Goal: Transaction & Acquisition: Purchase product/service

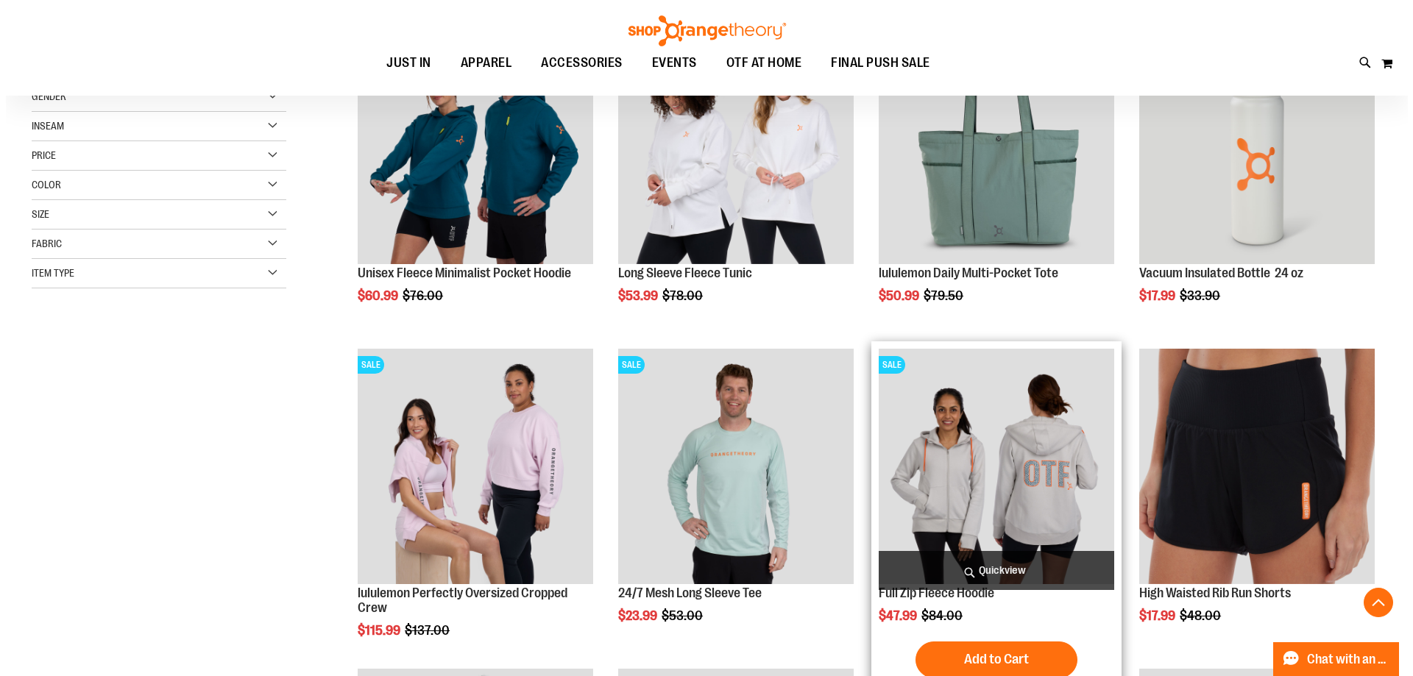
scroll to position [294, 0]
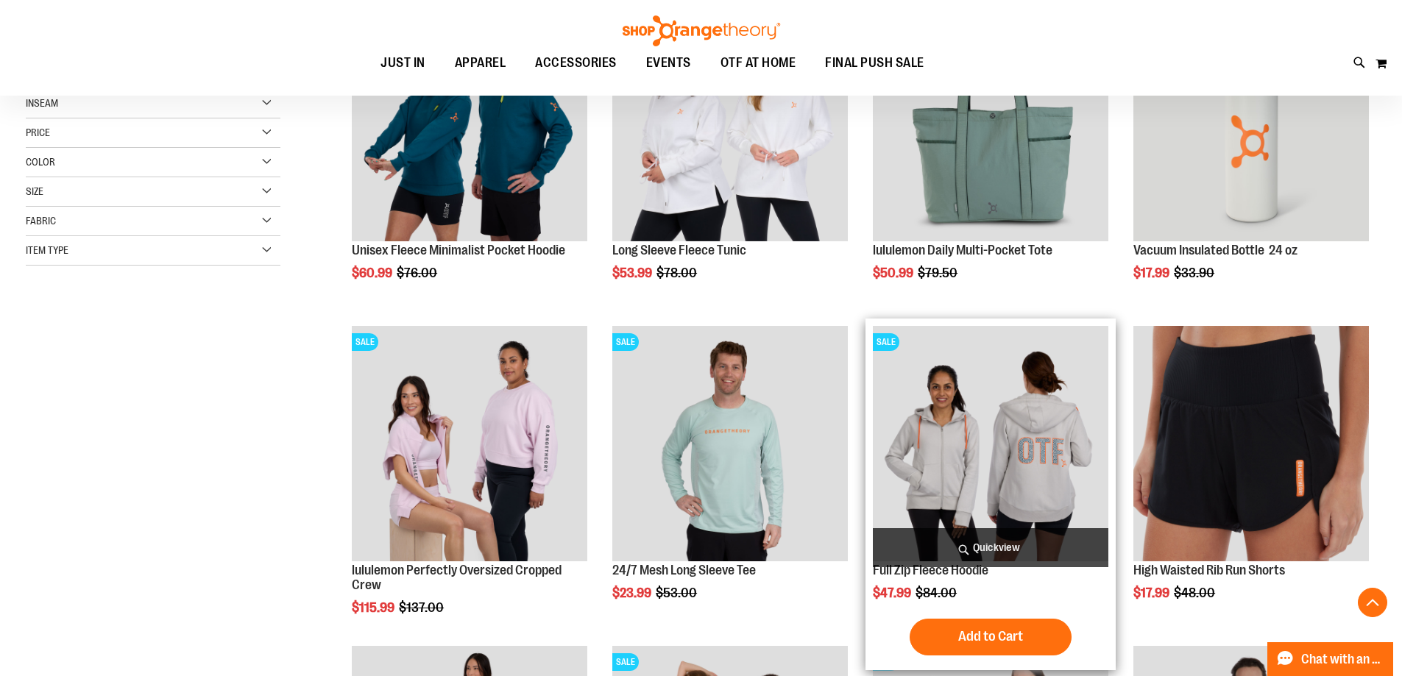
click at [977, 534] on span "Quickview" at bounding box center [991, 547] width 236 height 39
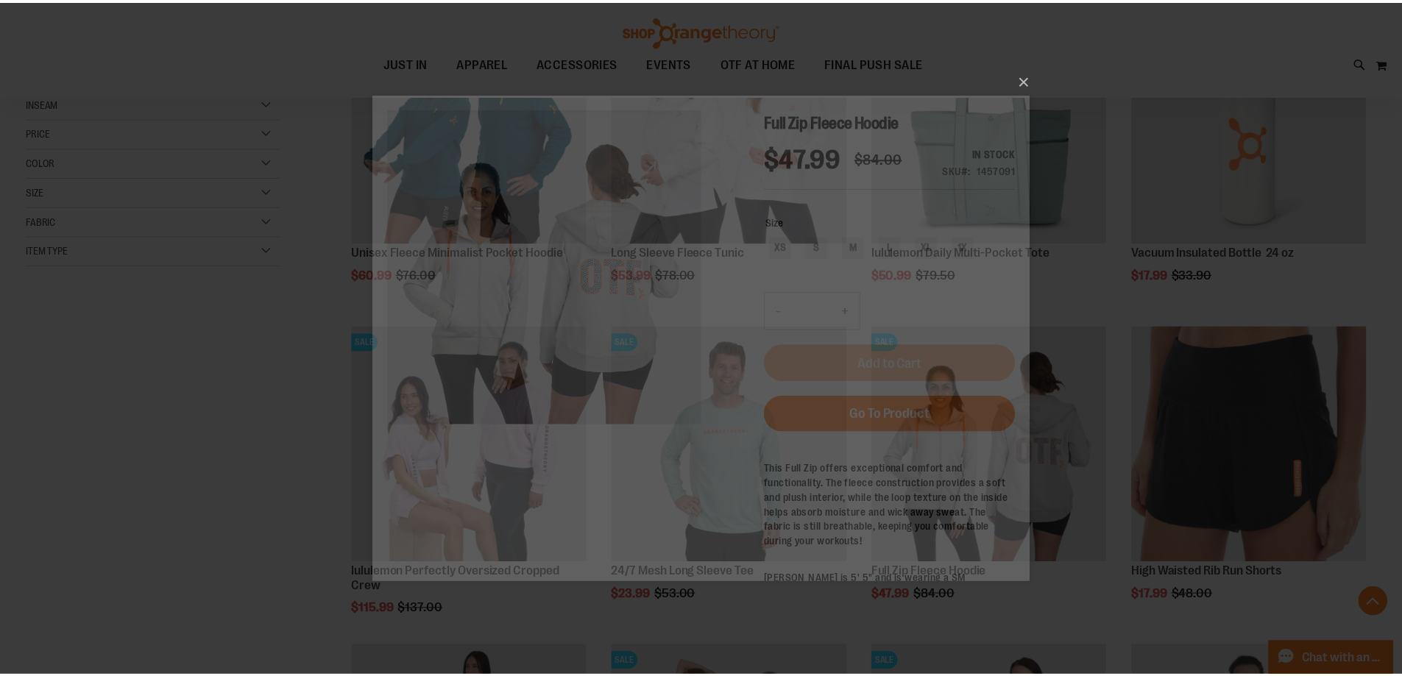
scroll to position [0, 0]
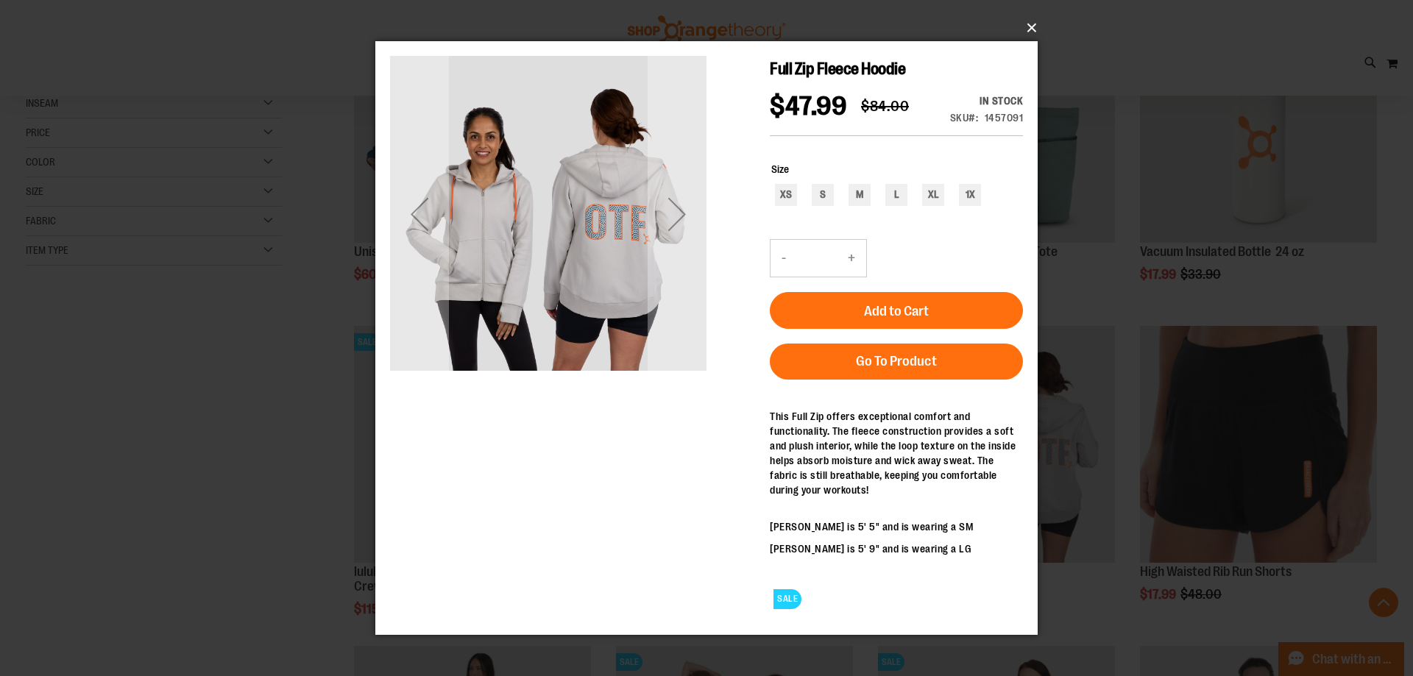
click at [1038, 28] on button "×" at bounding box center [711, 28] width 662 height 32
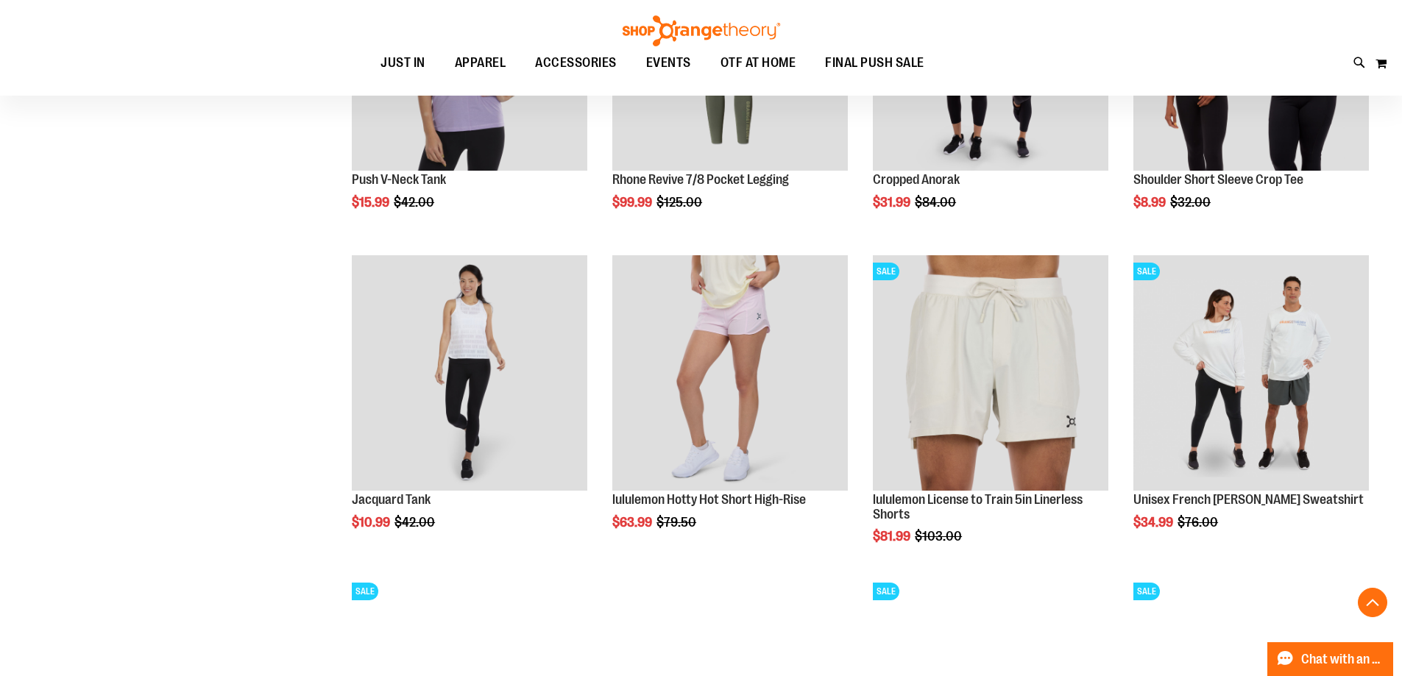
scroll to position [1398, 0]
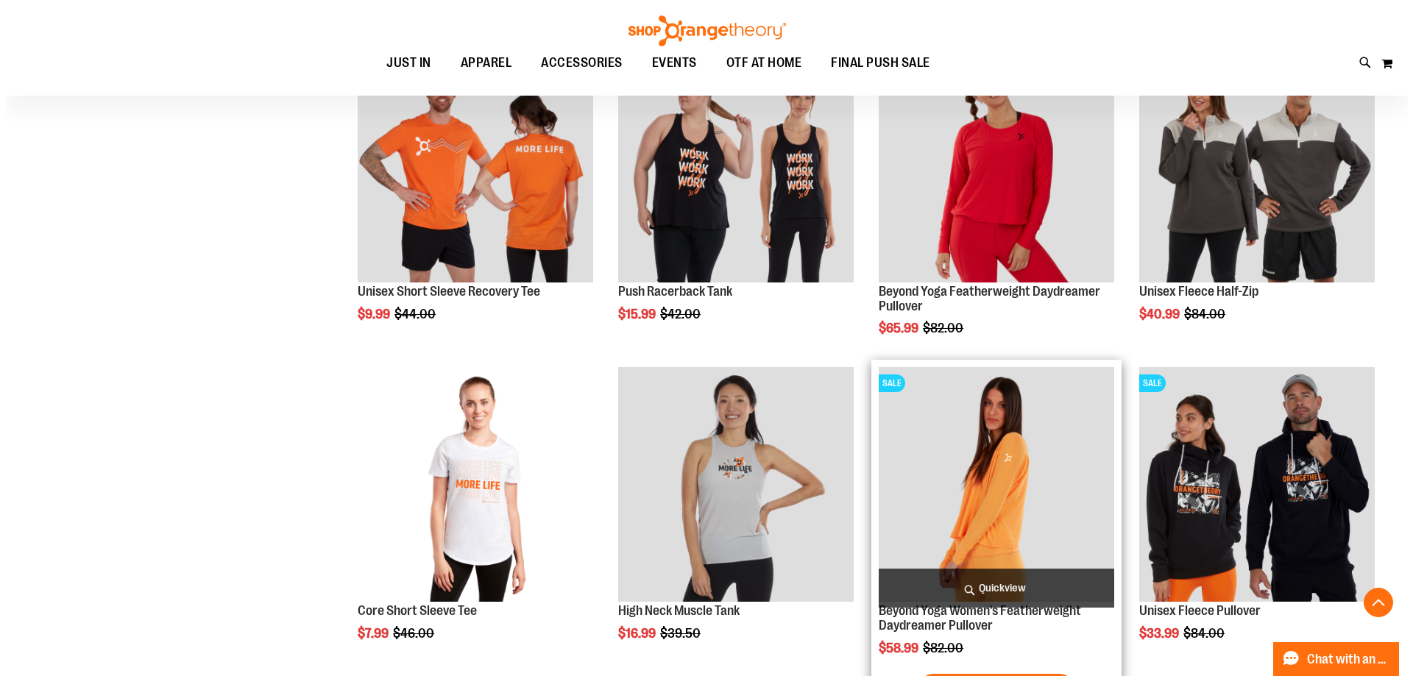
scroll to position [2575, 0]
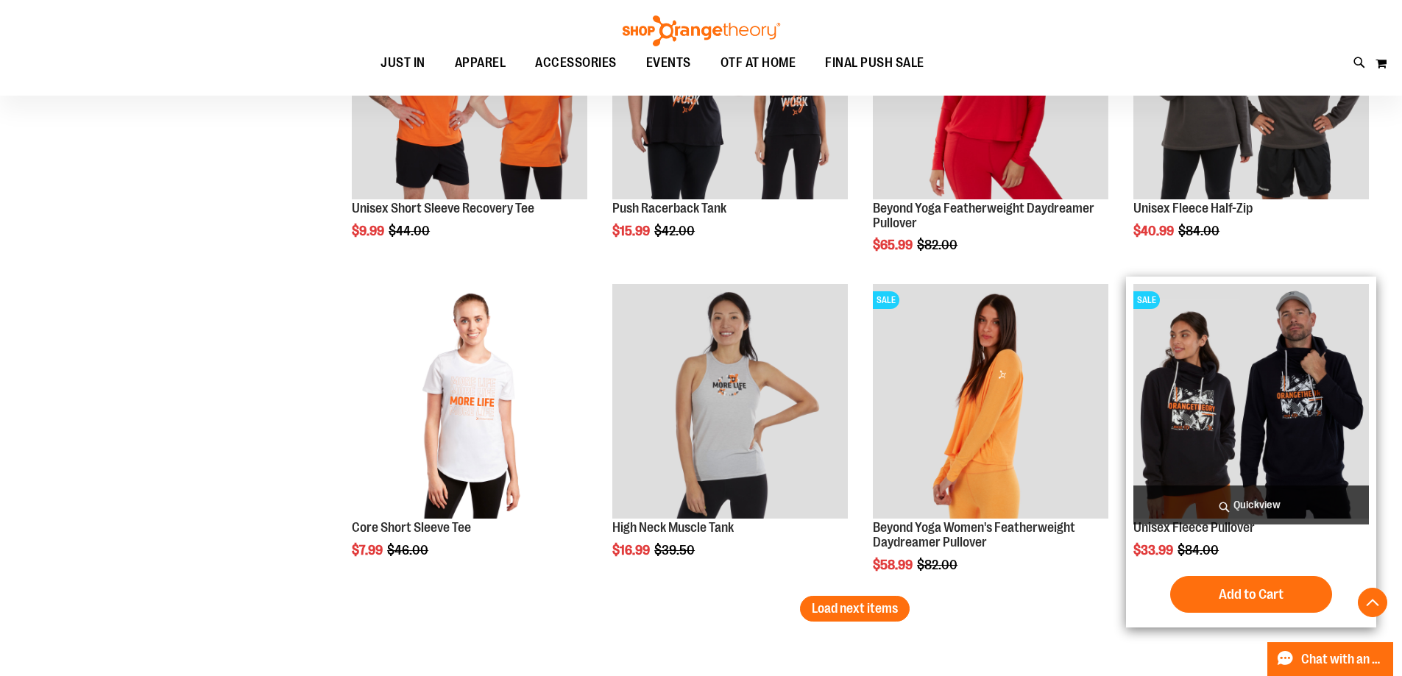
click at [1243, 493] on span "Quickview" at bounding box center [1251, 505] width 236 height 39
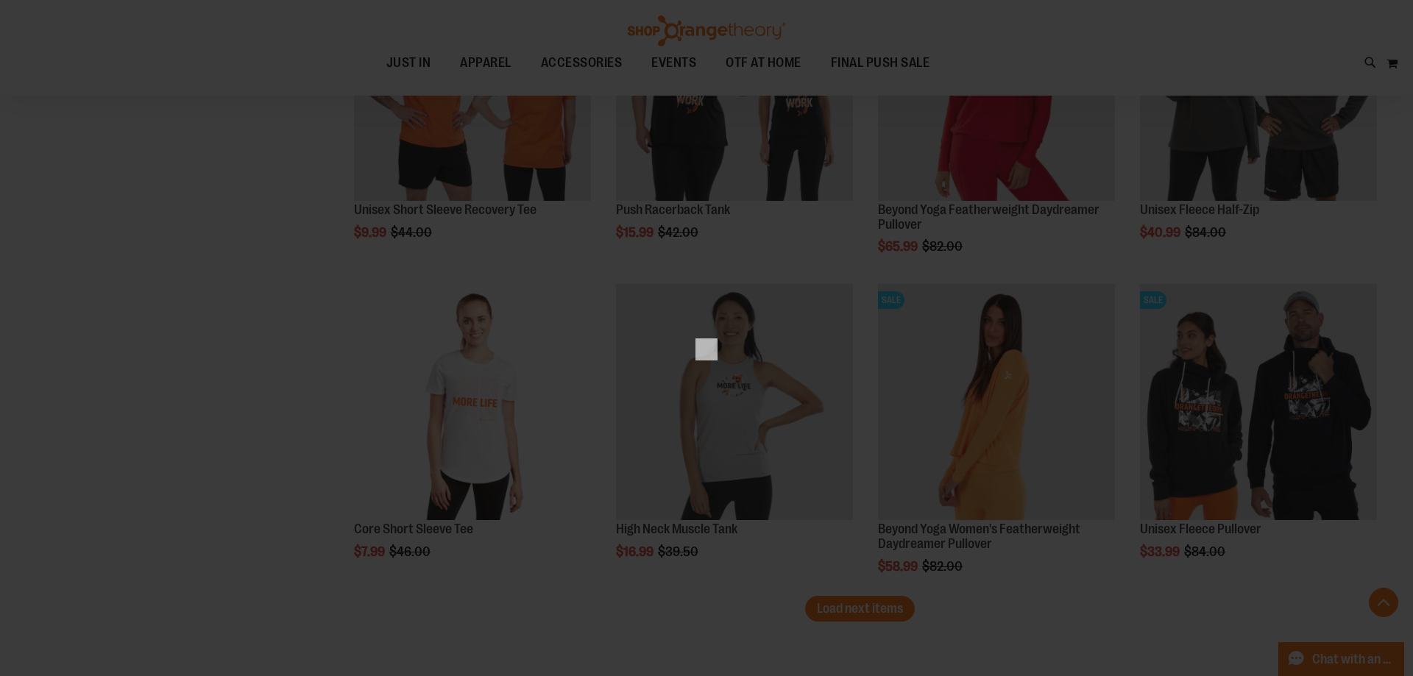
scroll to position [0, 0]
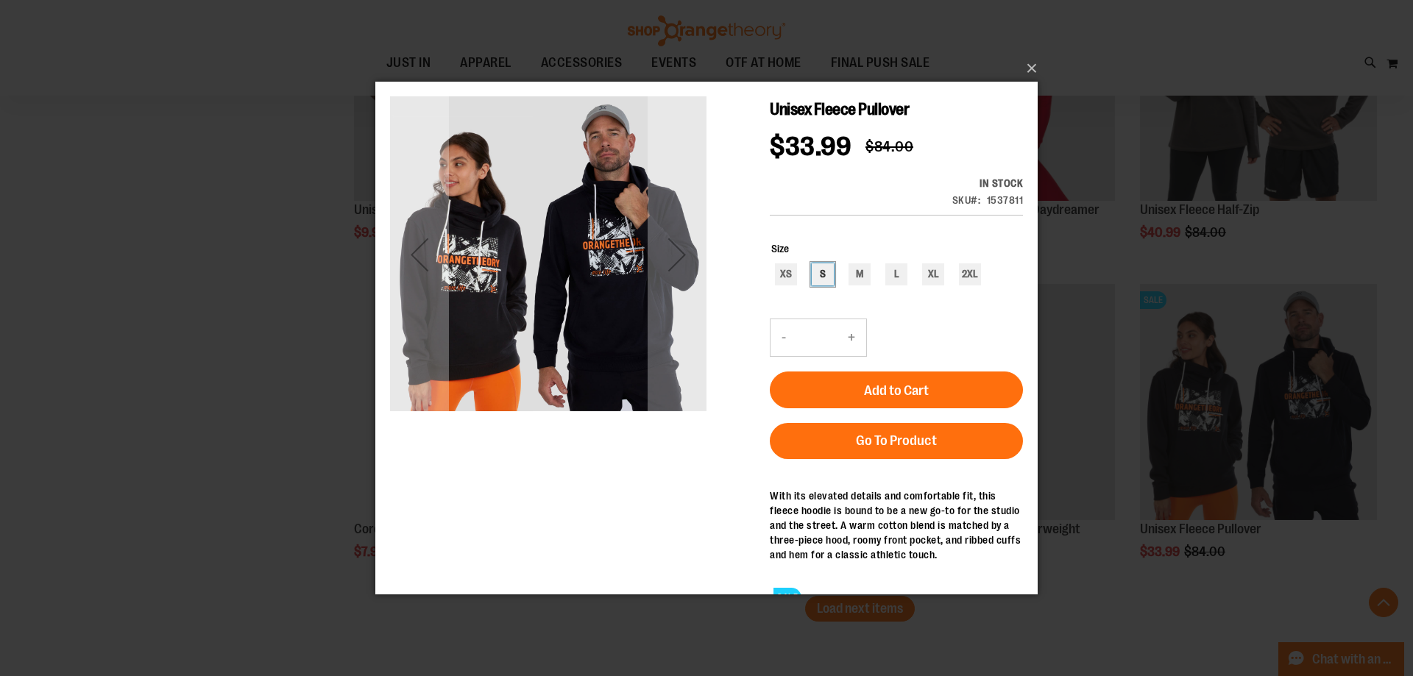
click at [833, 263] on div "S" at bounding box center [823, 274] width 22 height 22
type input "***"
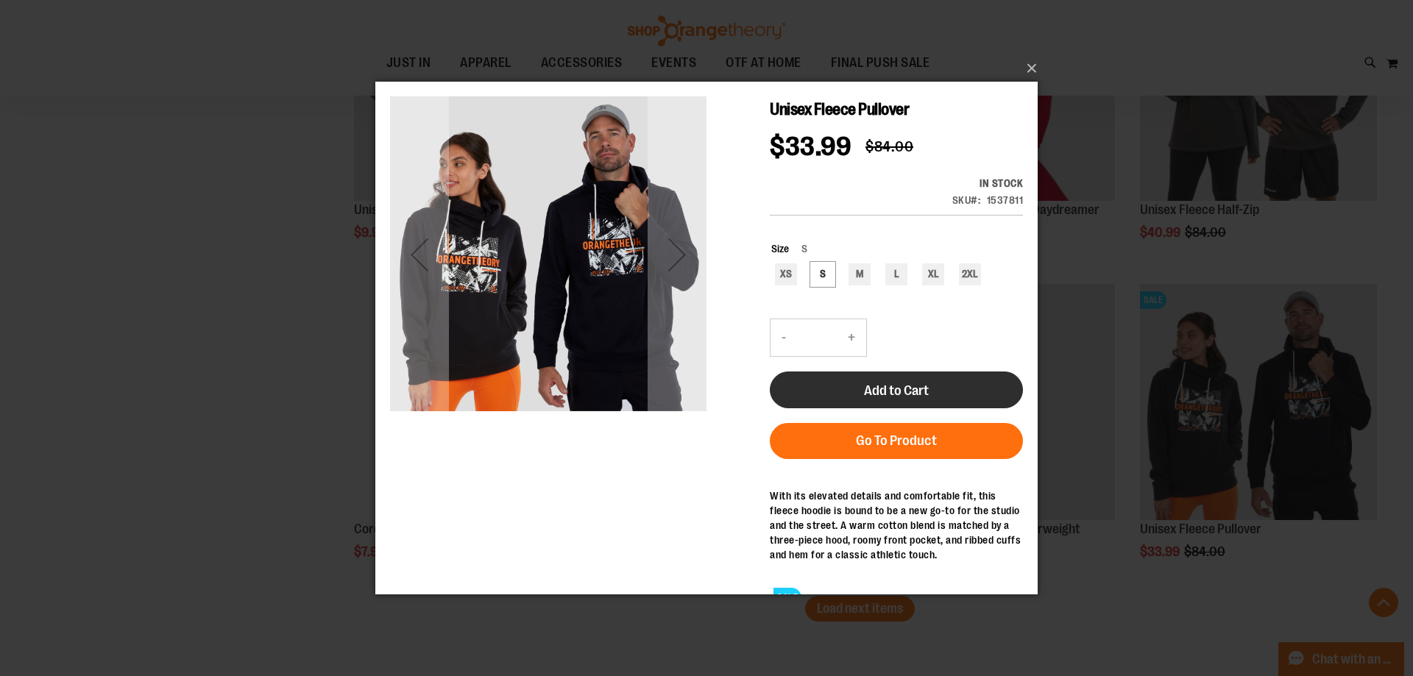
click at [898, 382] on span "Add to Cart" at bounding box center [896, 390] width 65 height 16
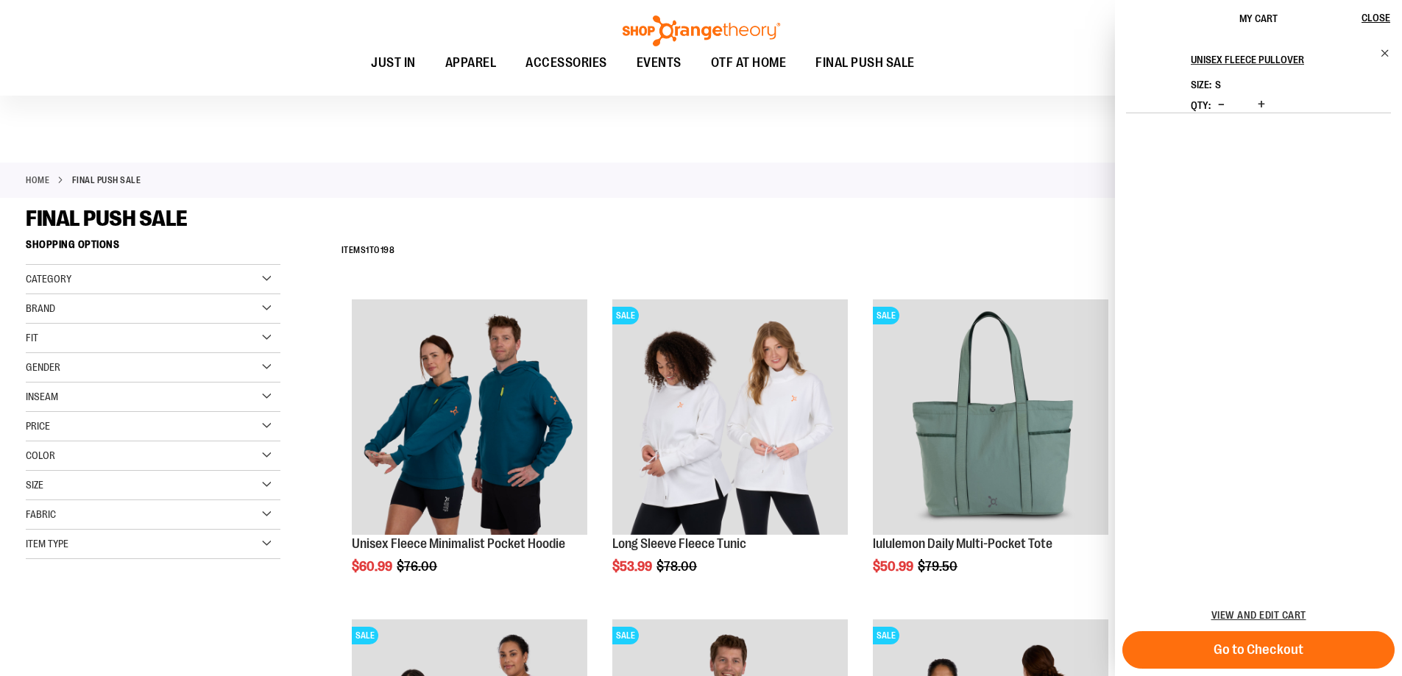
scroll to position [2891, 0]
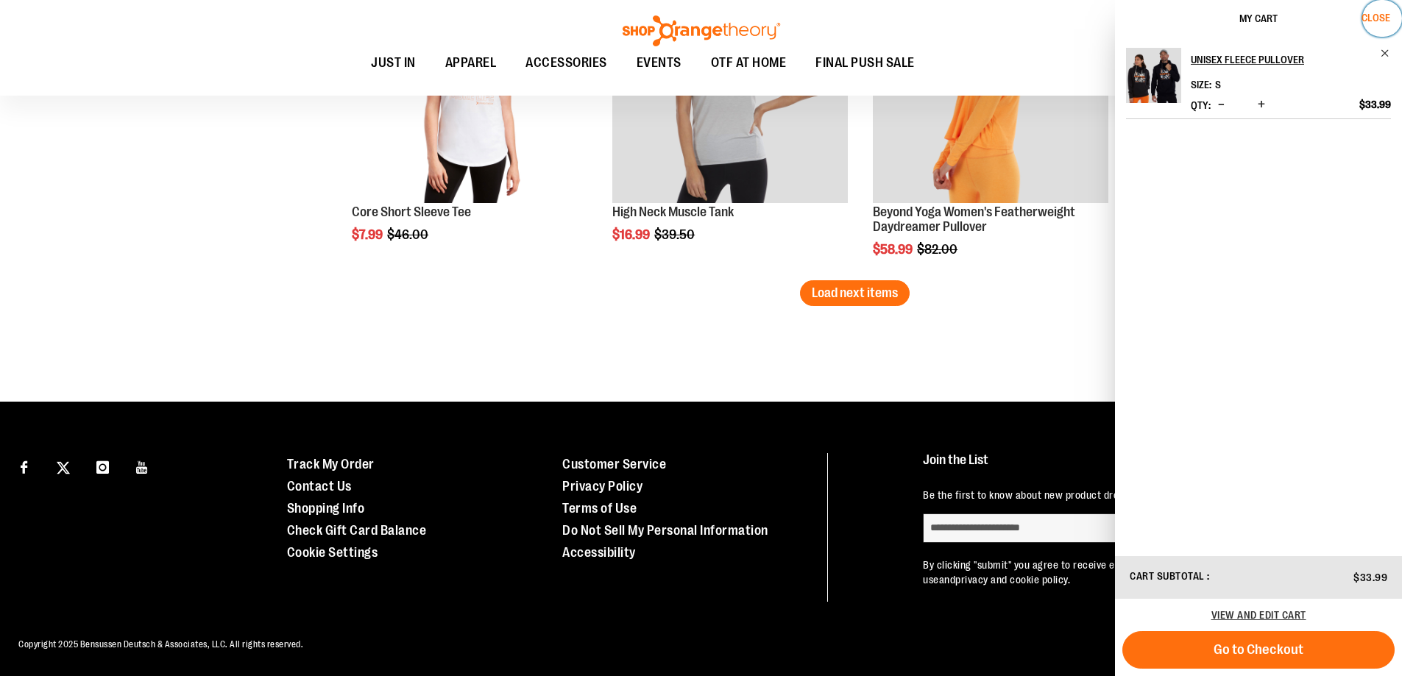
click at [1375, 15] on span "Close" at bounding box center [1376, 18] width 29 height 12
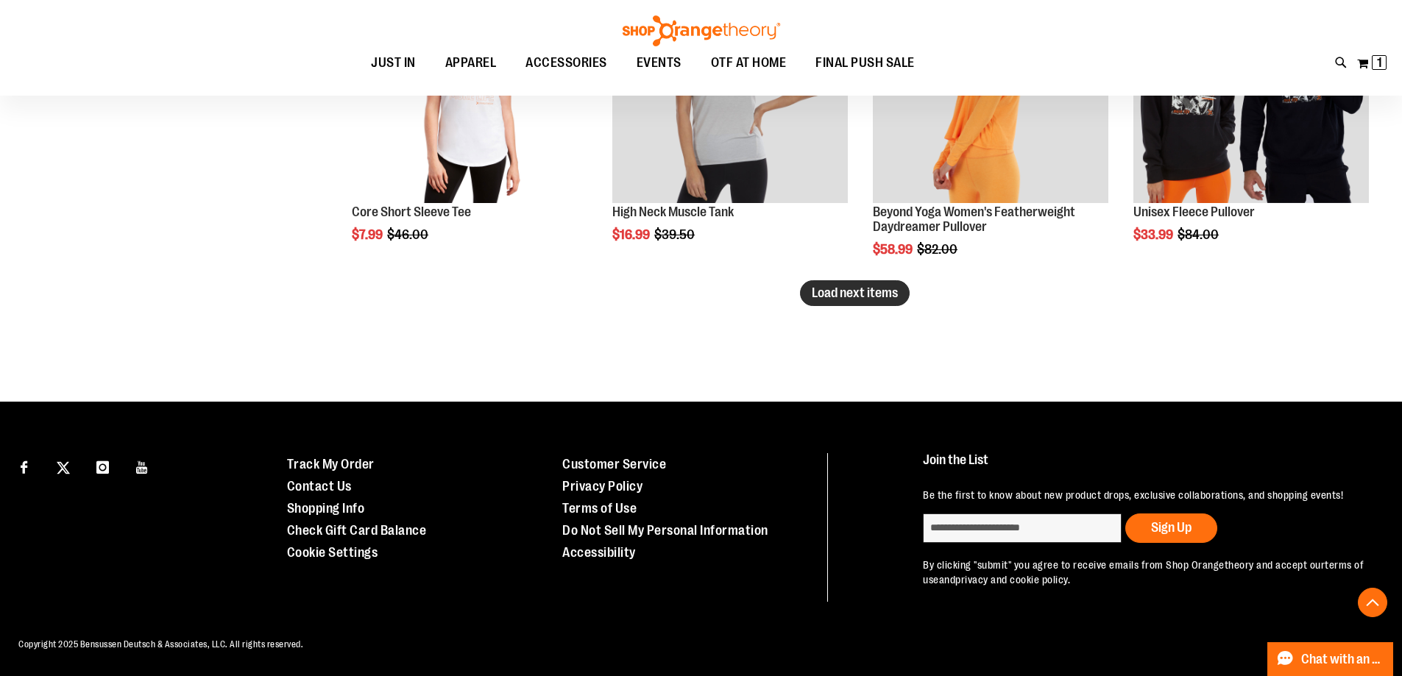
click at [886, 299] on span "Load next items" at bounding box center [855, 293] width 86 height 15
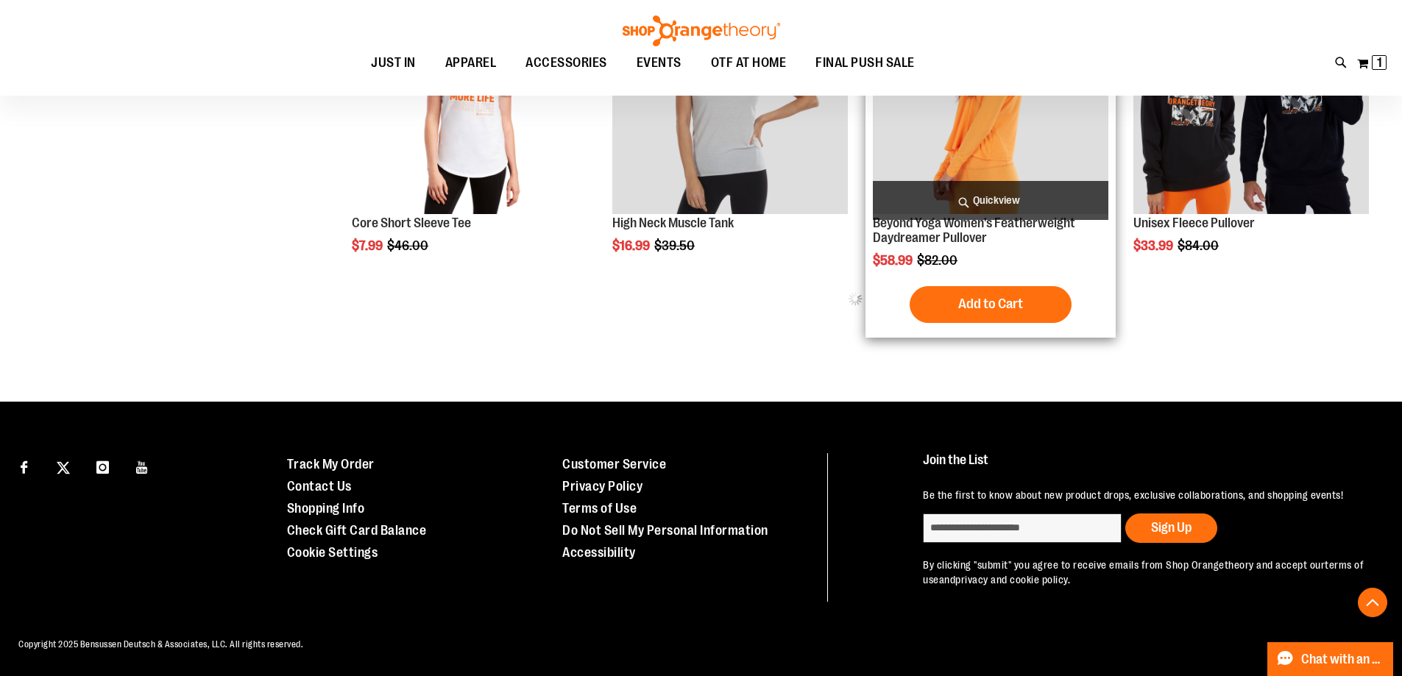
scroll to position [2891, 0]
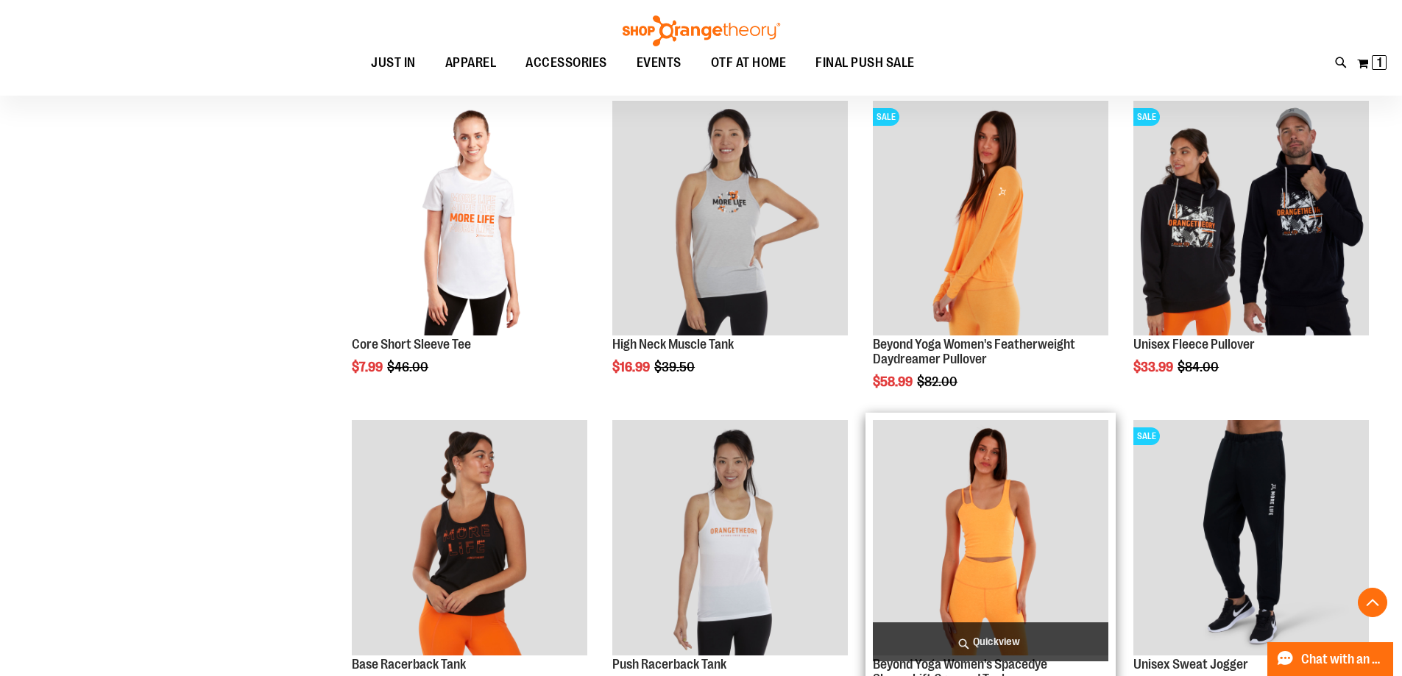
scroll to position [2965, 0]
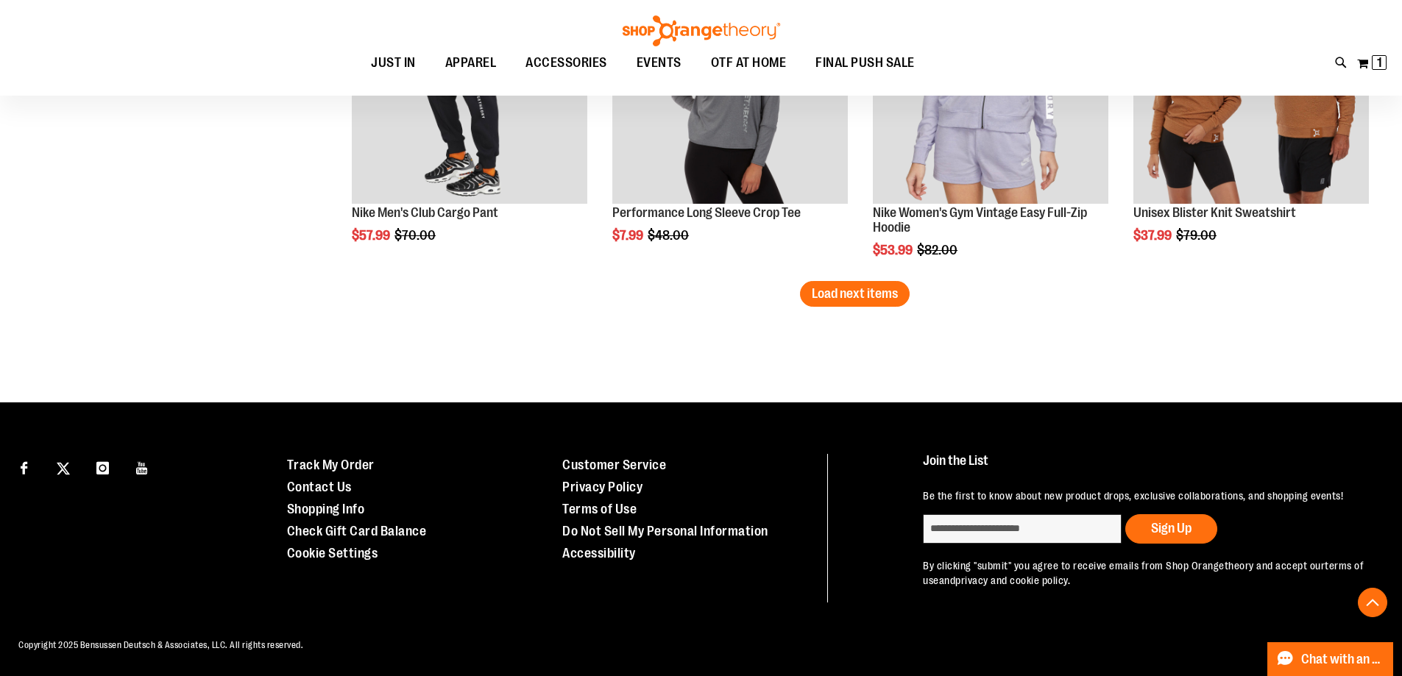
scroll to position [3851, 0]
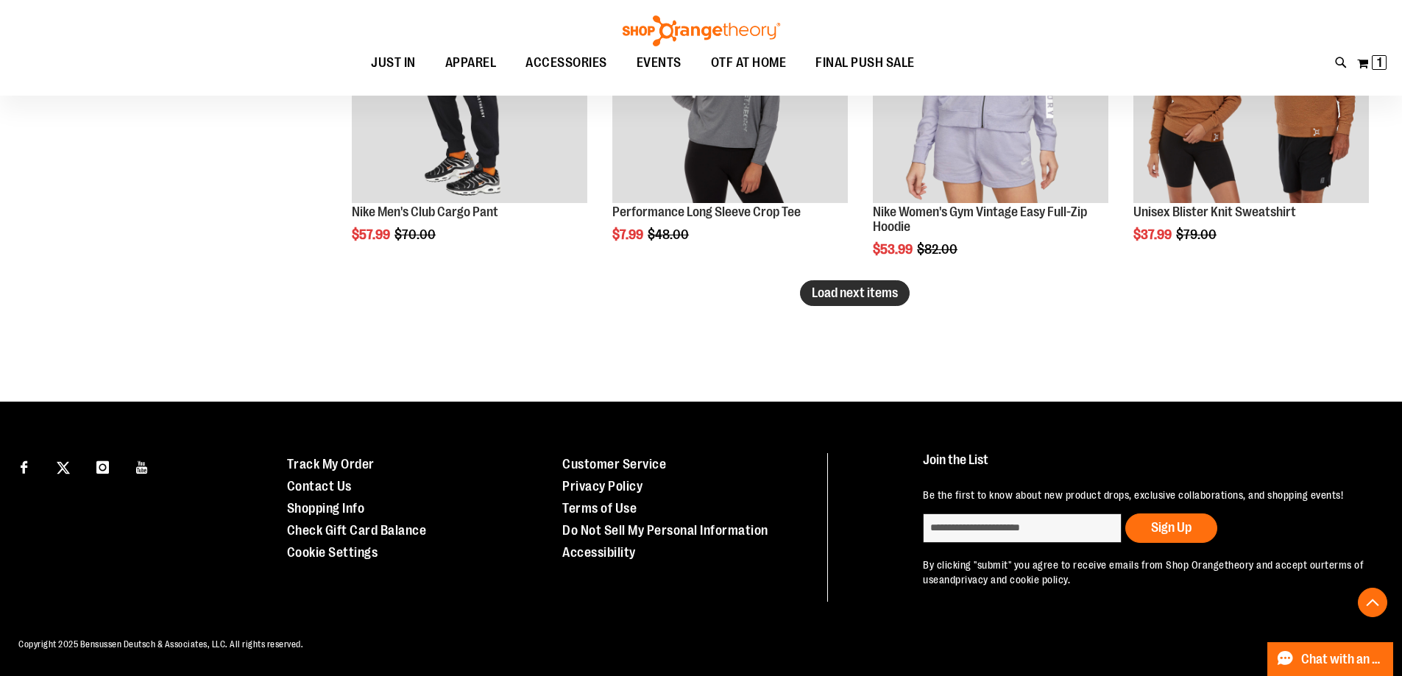
click at [824, 301] on button "Load next items" at bounding box center [855, 293] width 110 height 26
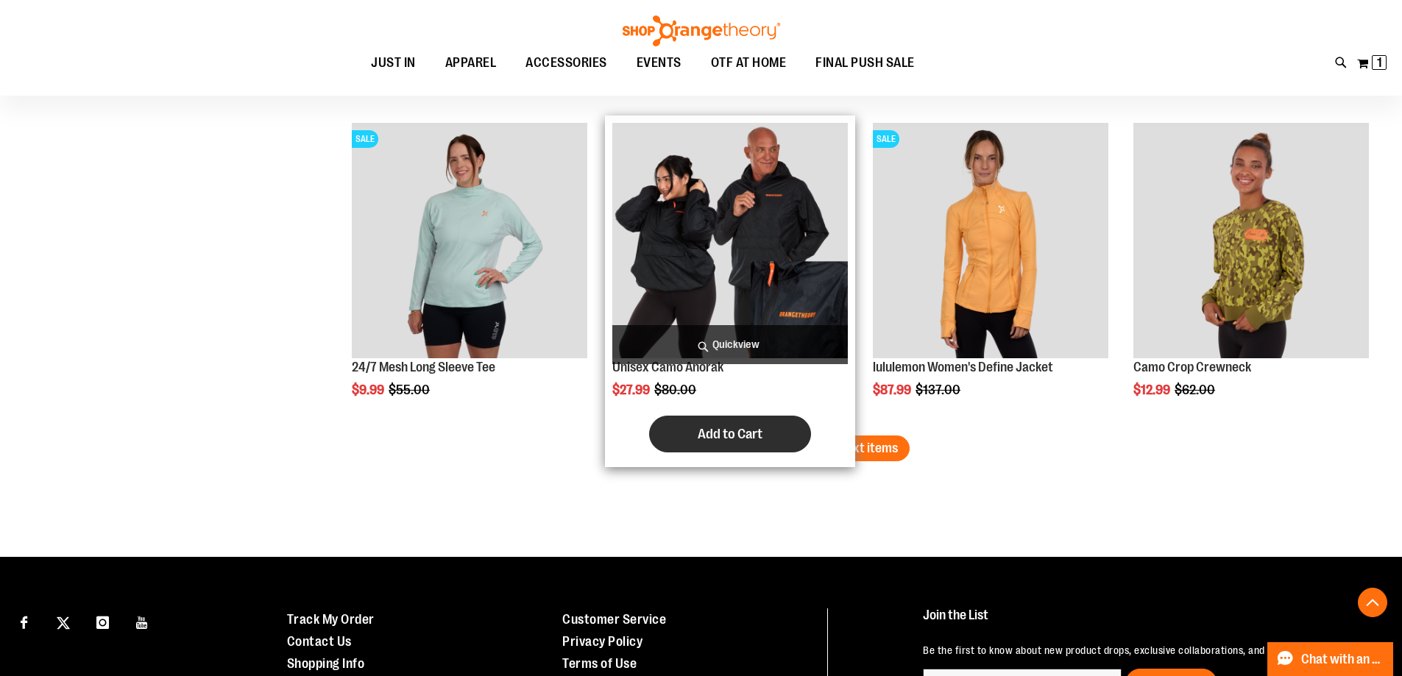
scroll to position [4810, 0]
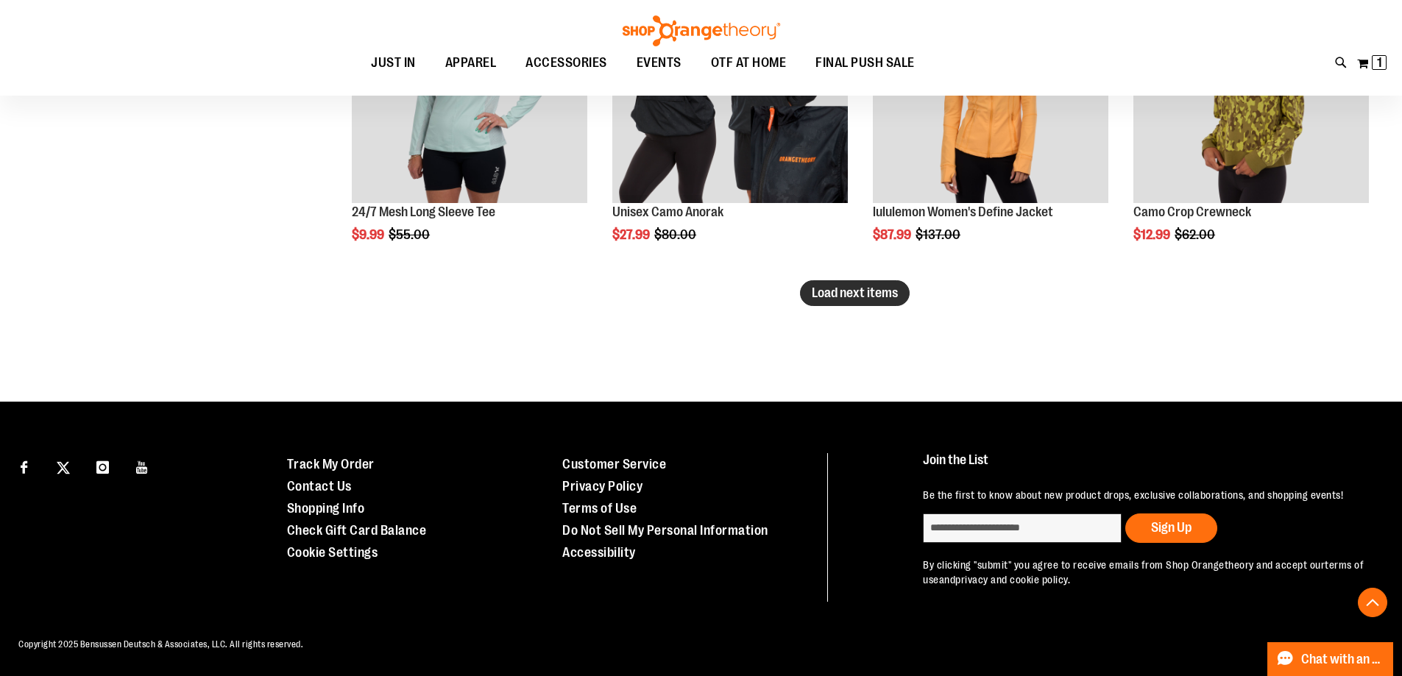
click at [857, 291] on span "Load next items" at bounding box center [855, 293] width 86 height 15
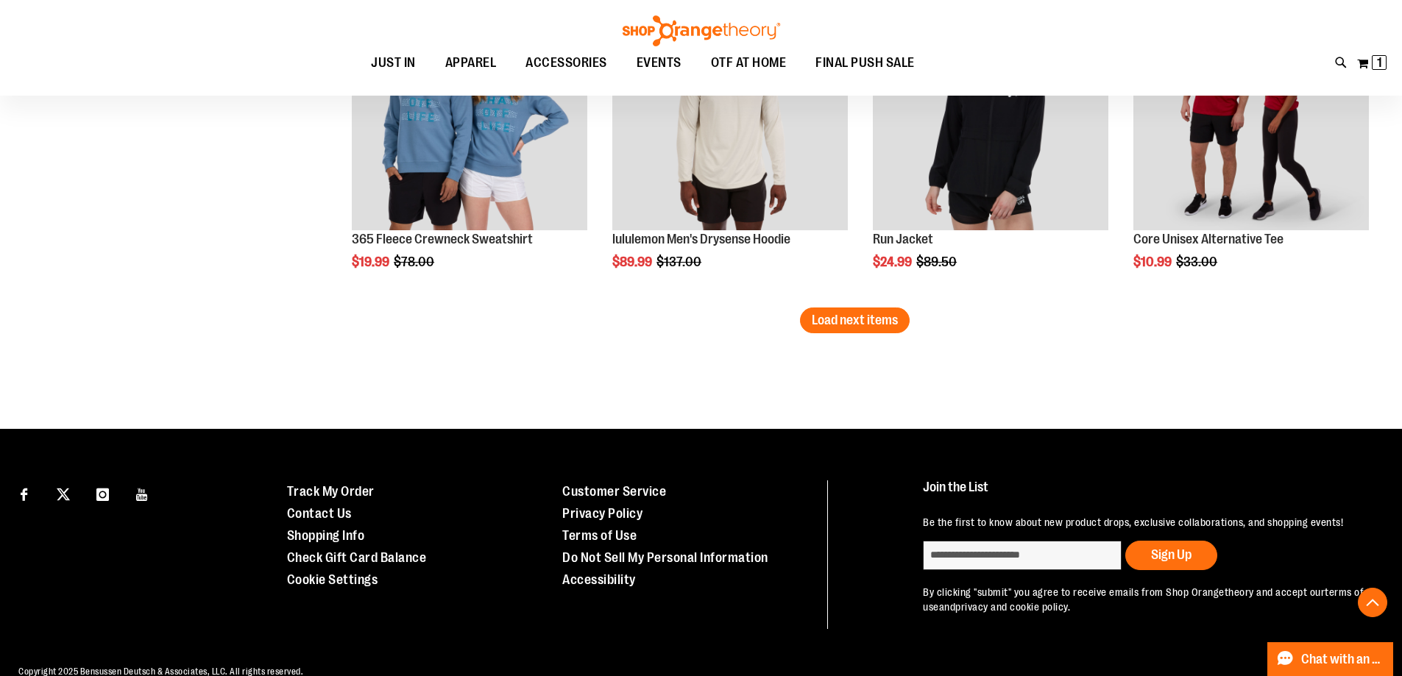
scroll to position [5770, 0]
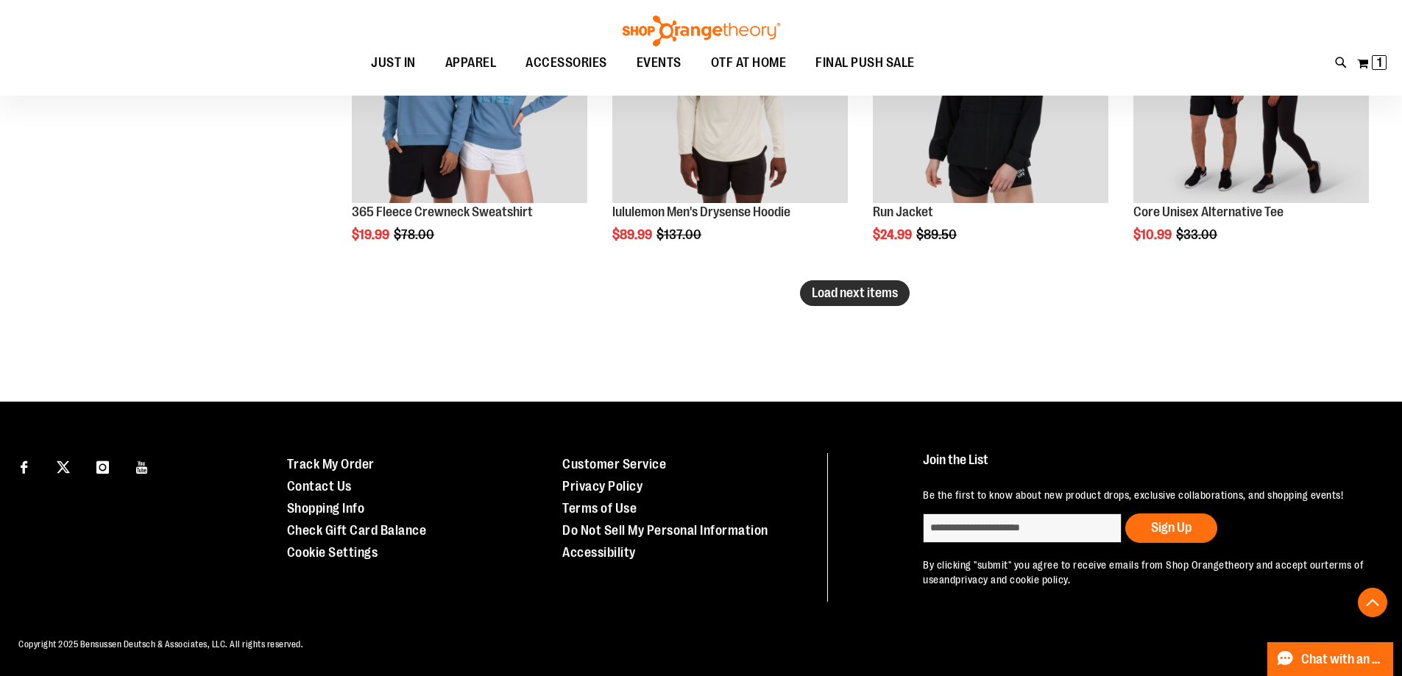
click at [861, 297] on span "Load next items" at bounding box center [855, 293] width 86 height 15
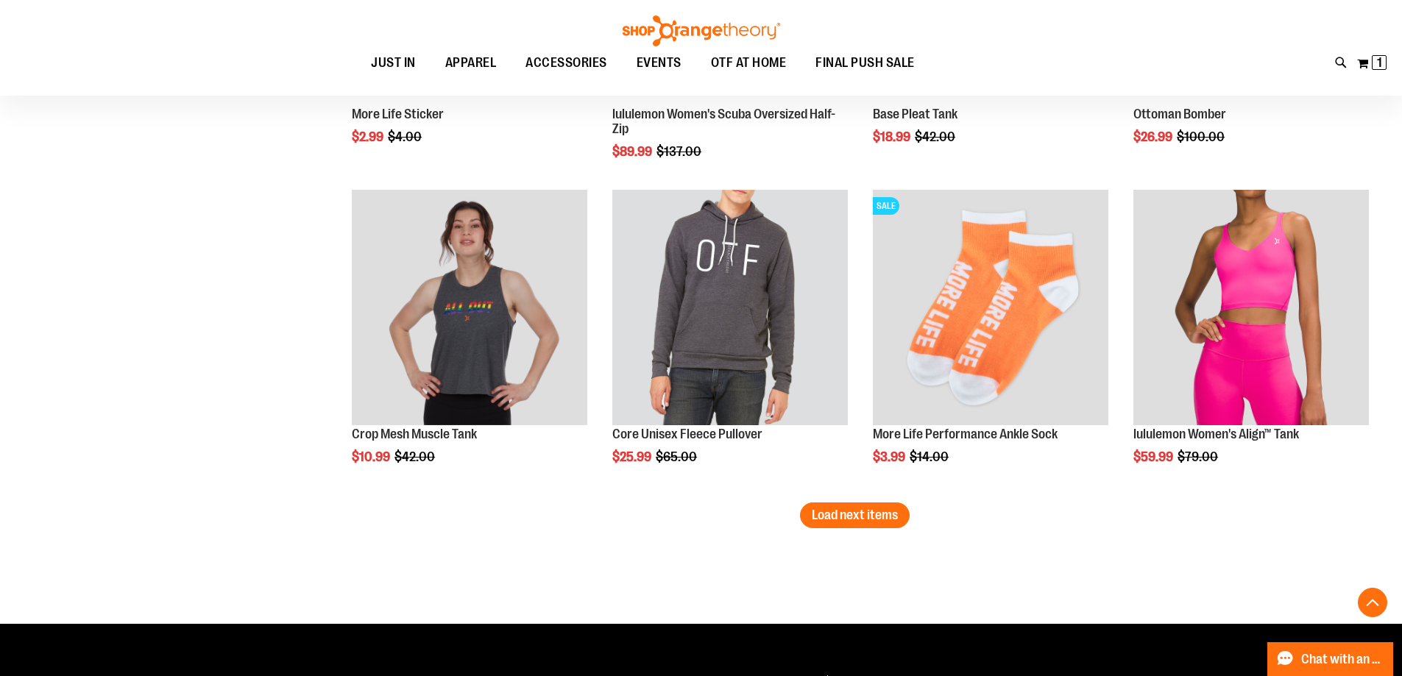
scroll to position [6727, 0]
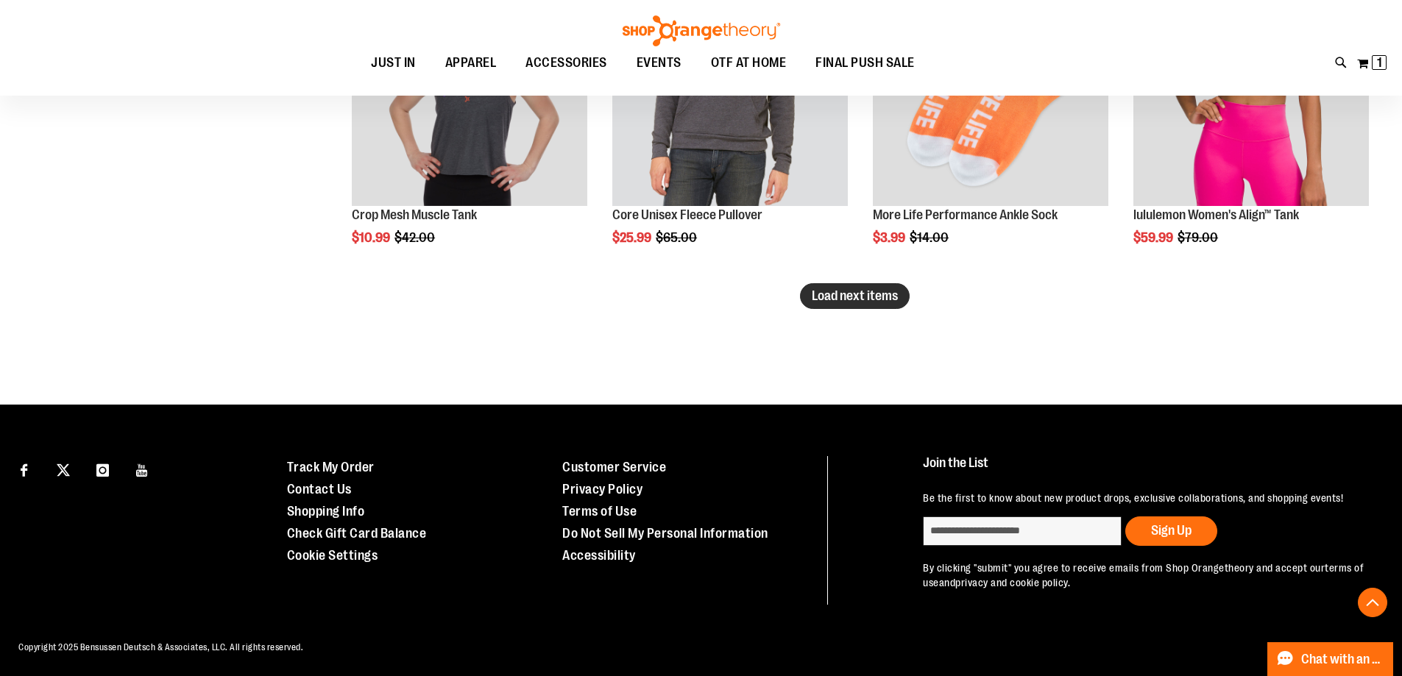
click at [877, 289] on span "Load next items" at bounding box center [855, 296] width 86 height 15
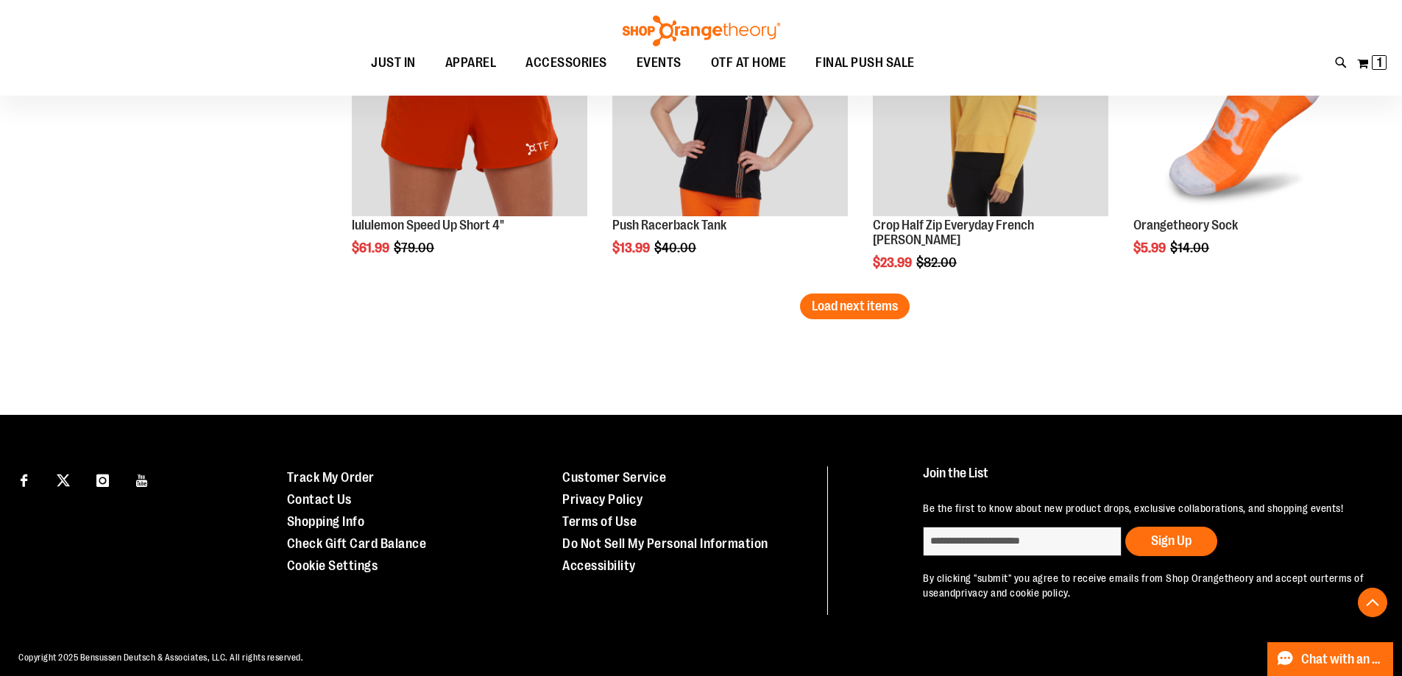
scroll to position [7684, 0]
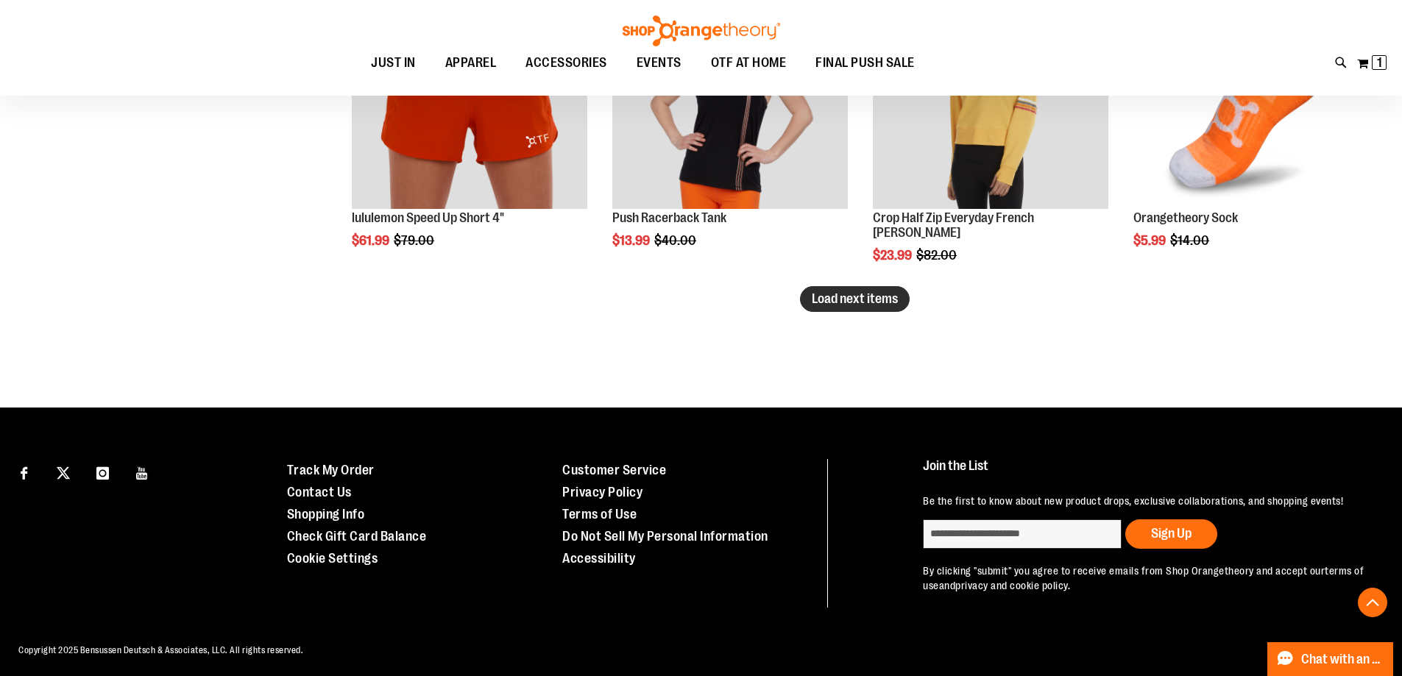
click at [872, 296] on span "Load next items" at bounding box center [855, 298] width 86 height 15
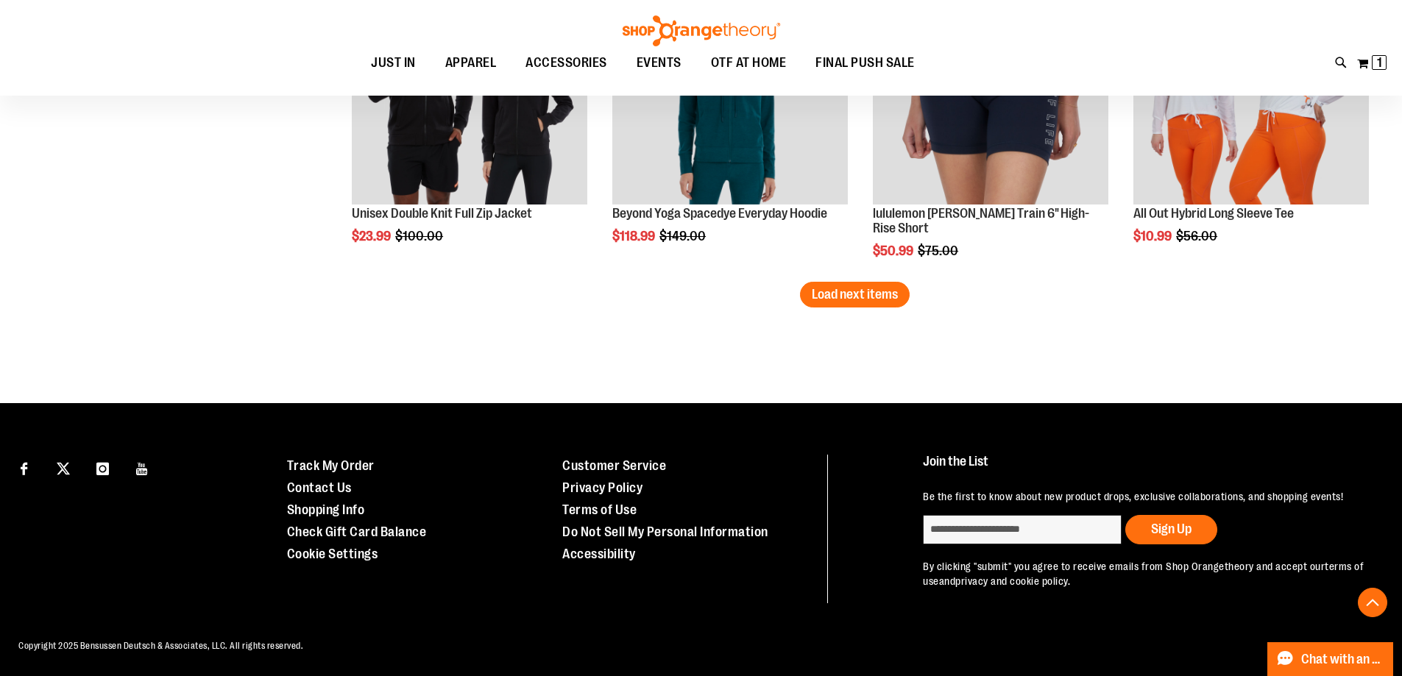
scroll to position [8649, 0]
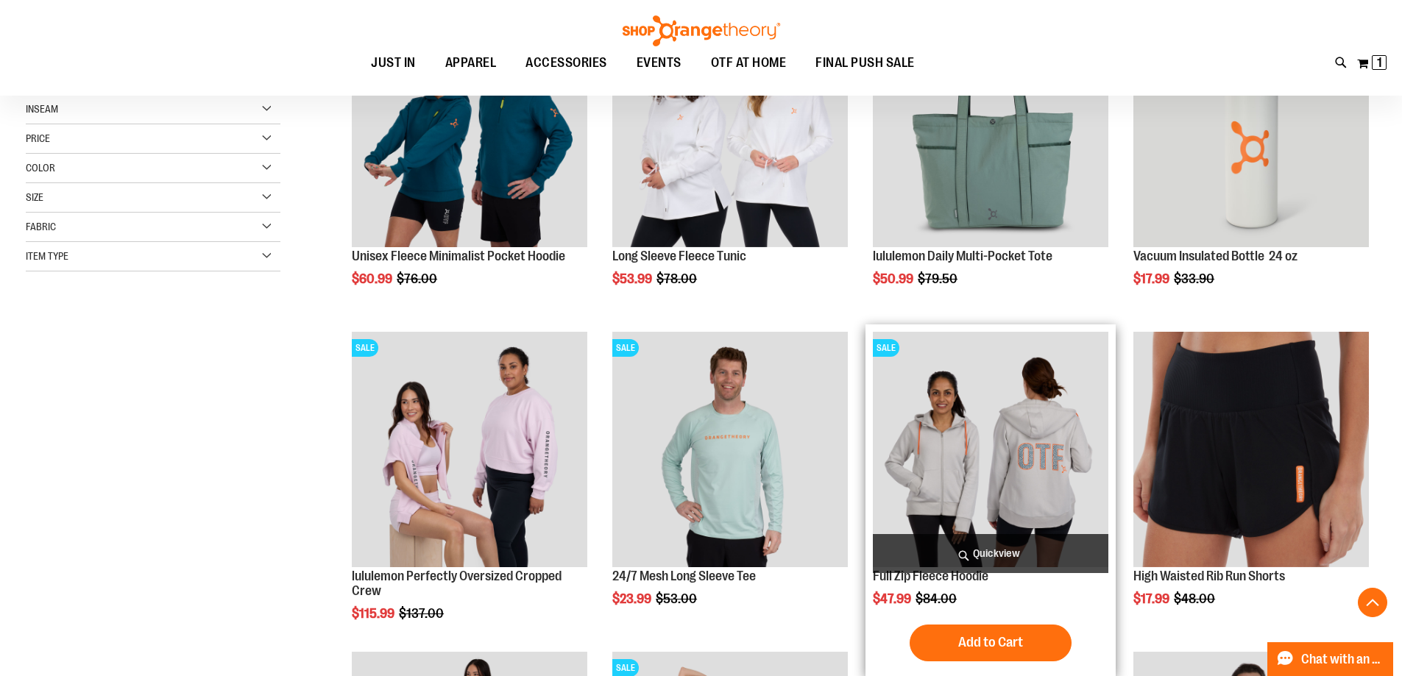
scroll to position [368, 0]
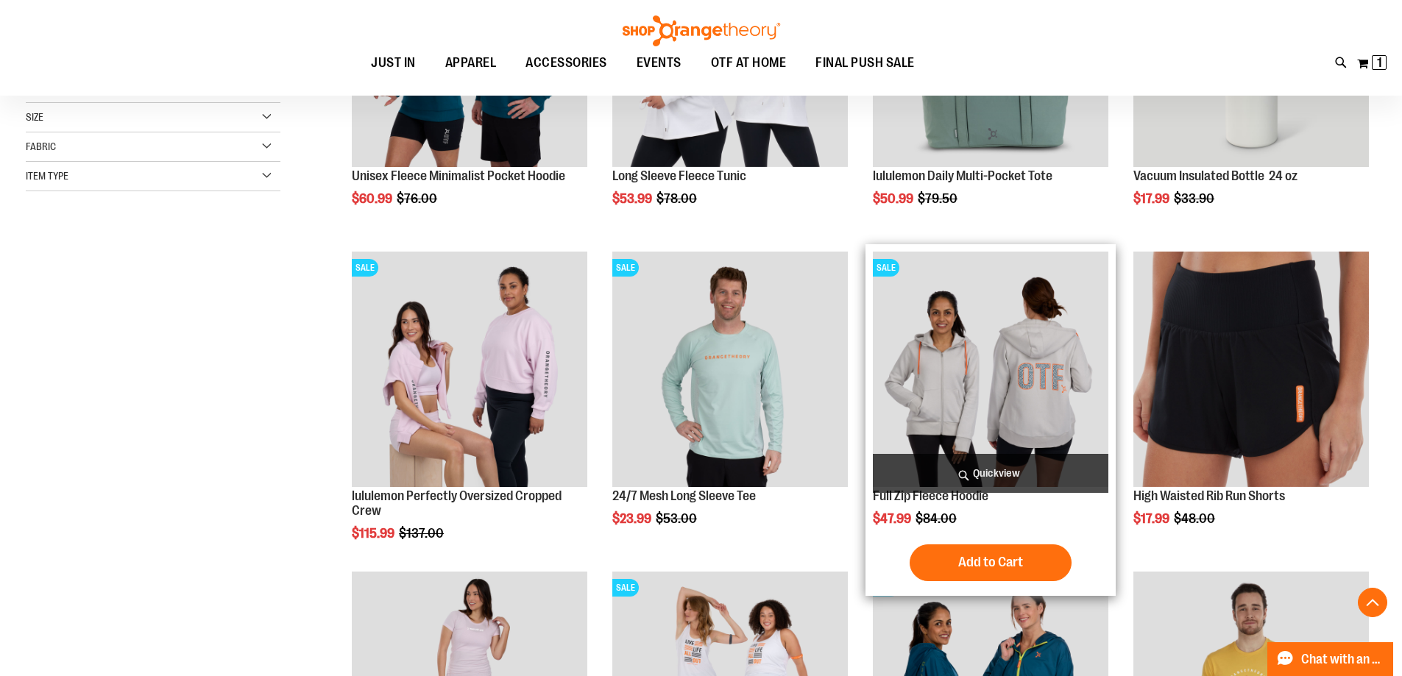
click at [974, 419] on img "product" at bounding box center [991, 370] width 236 height 236
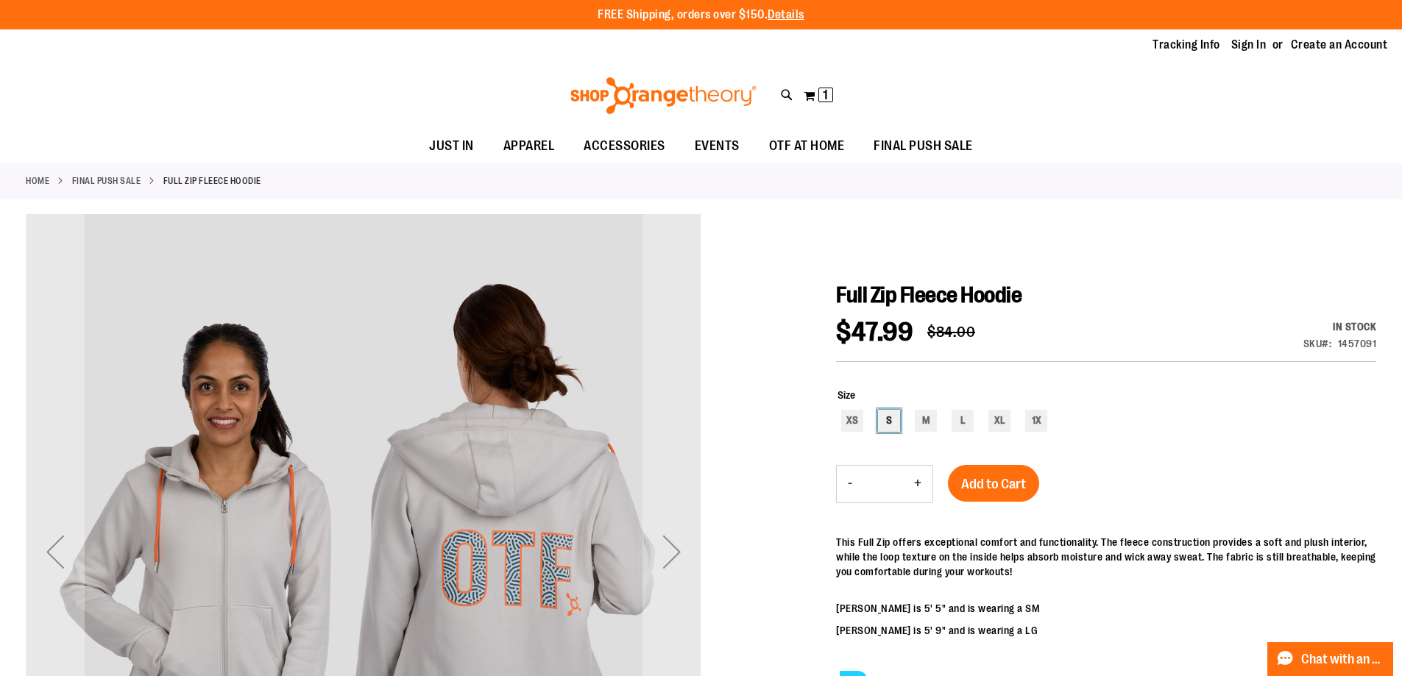
click at [880, 410] on div "S" at bounding box center [889, 421] width 22 height 22
type input "***"
click at [969, 483] on span "Add to Cart" at bounding box center [993, 484] width 65 height 16
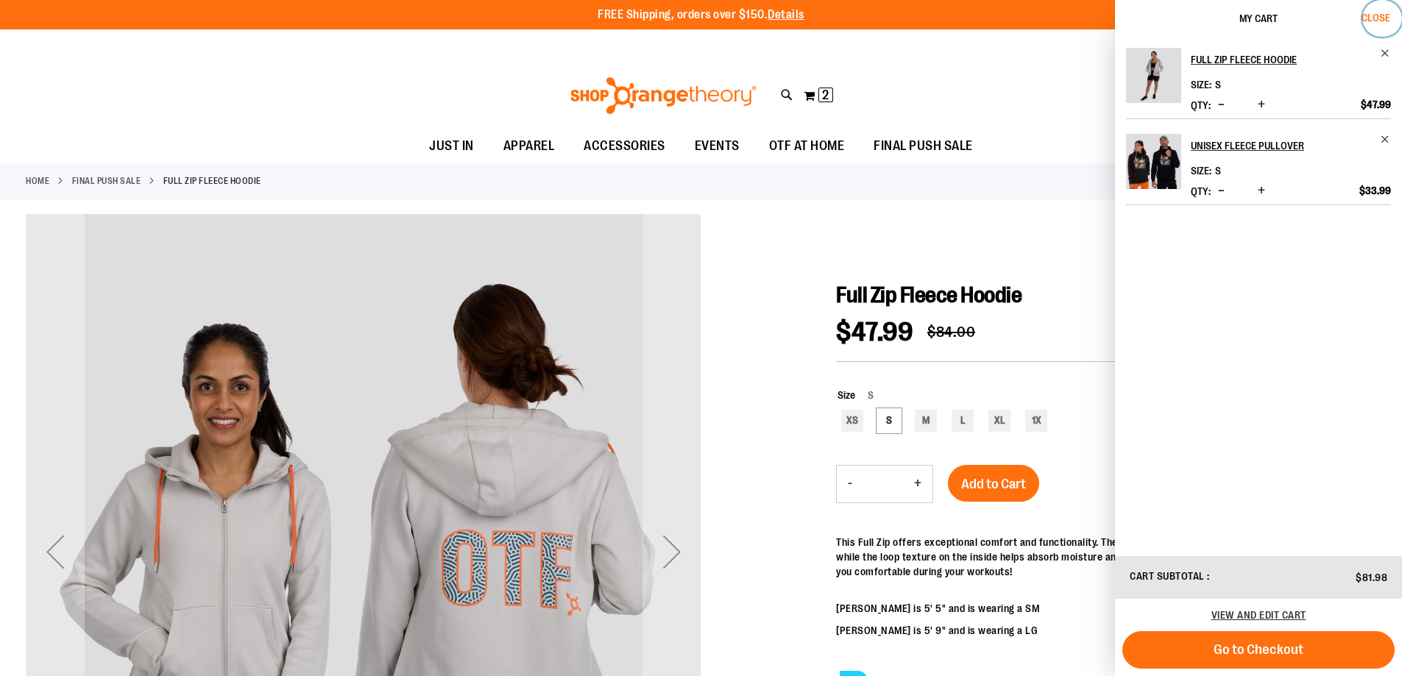
click at [1383, 14] on span "Close" at bounding box center [1376, 18] width 29 height 12
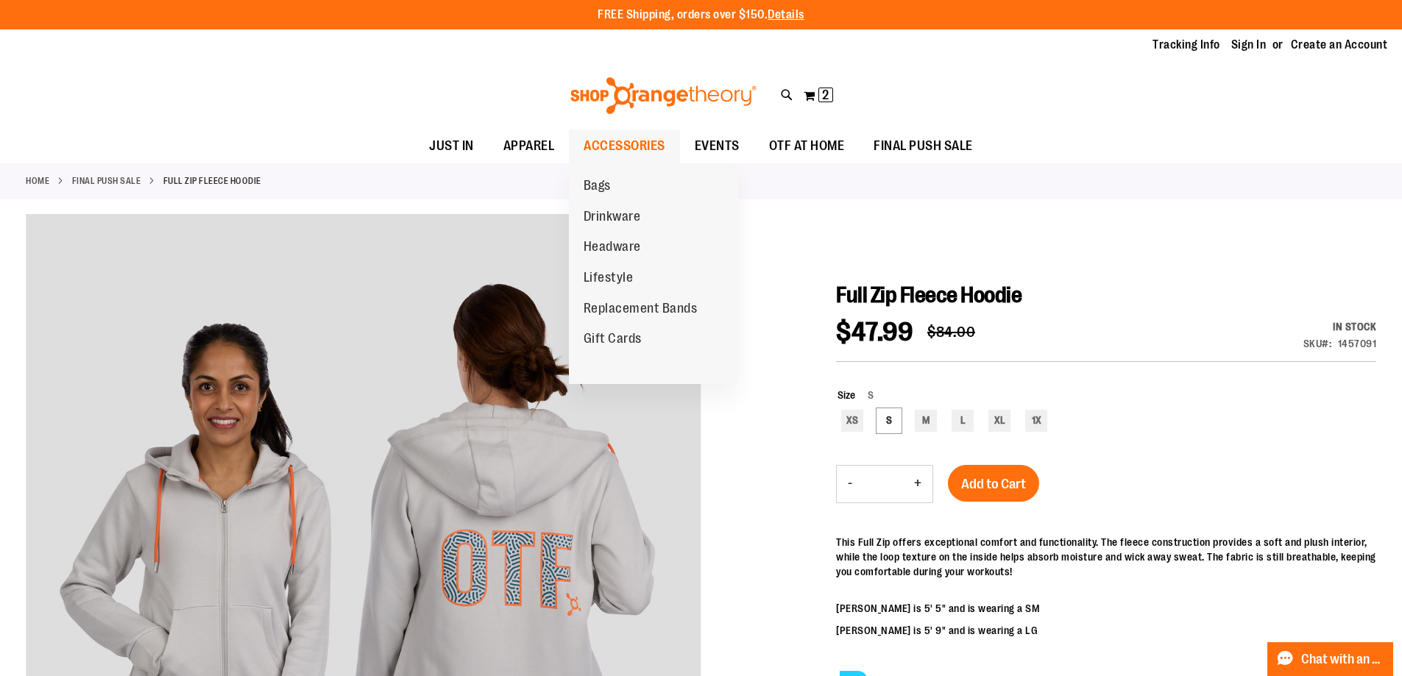
click at [645, 139] on span "ACCESSORIES" at bounding box center [625, 146] width 82 height 33
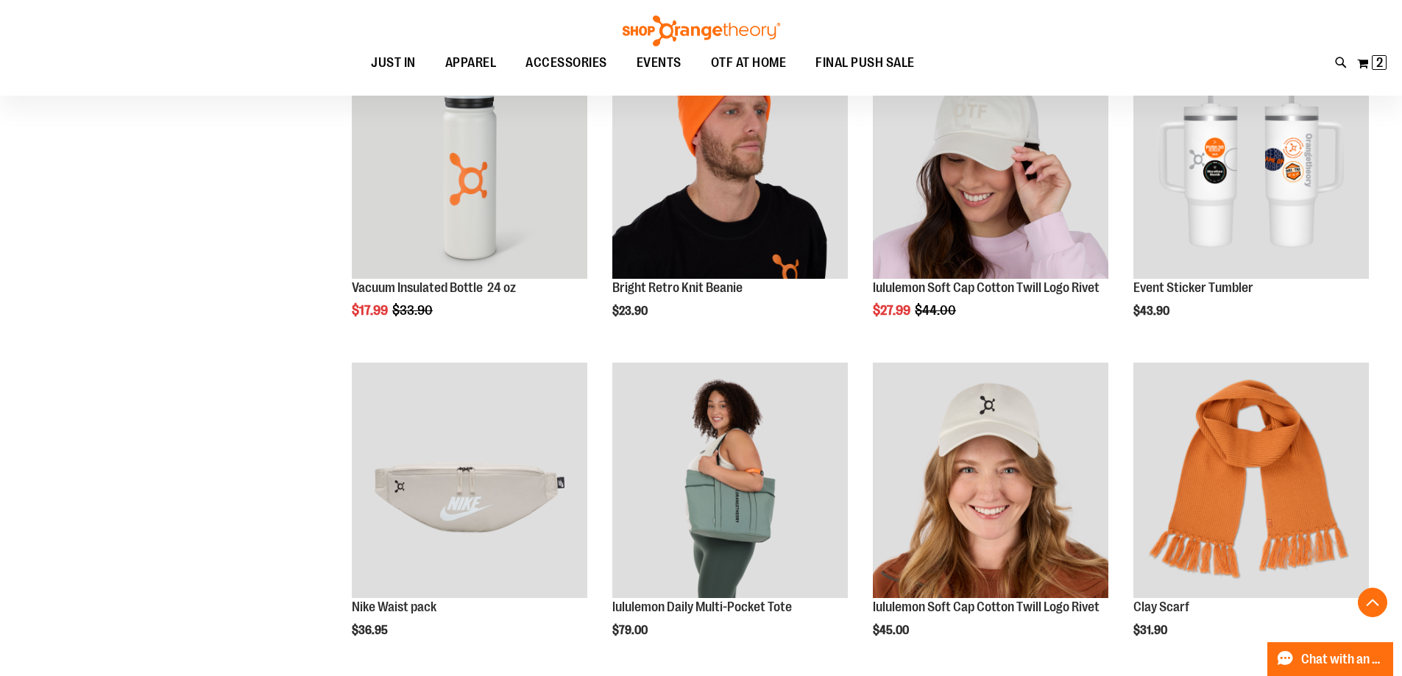
scroll to position [1398, 0]
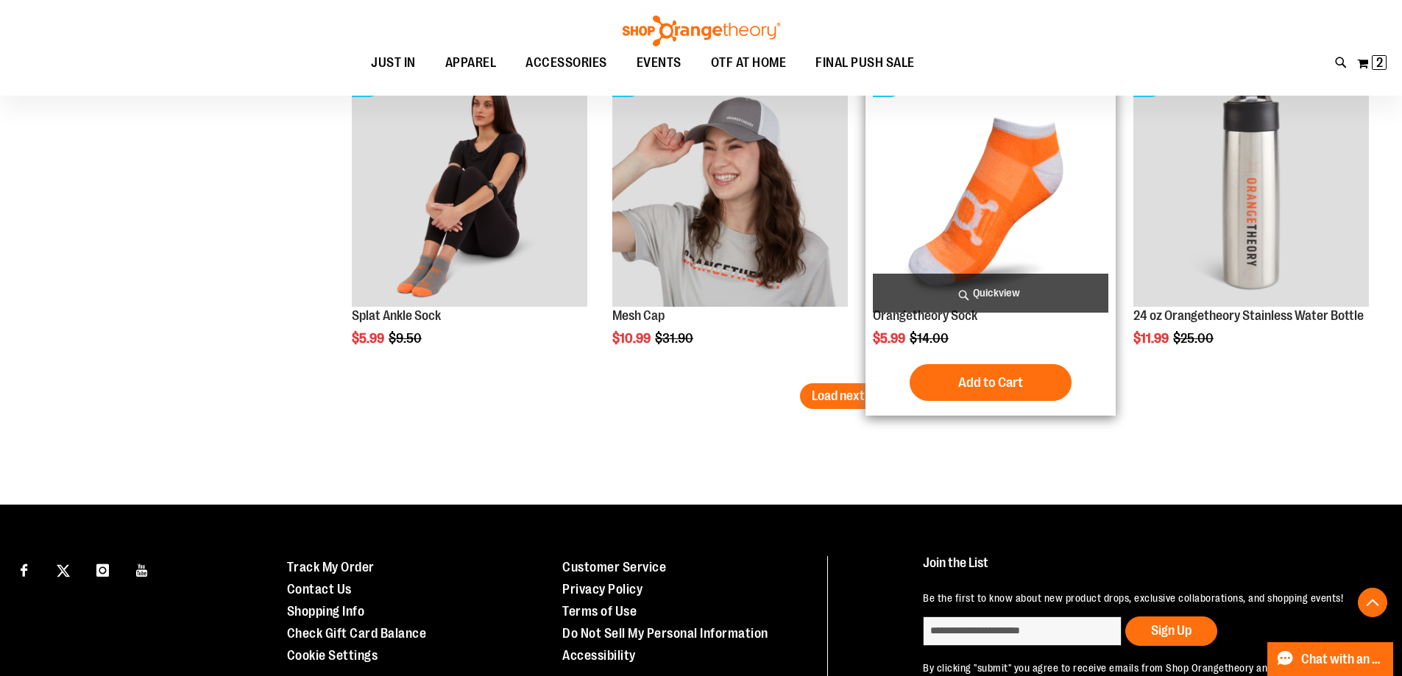
scroll to position [2873, 0]
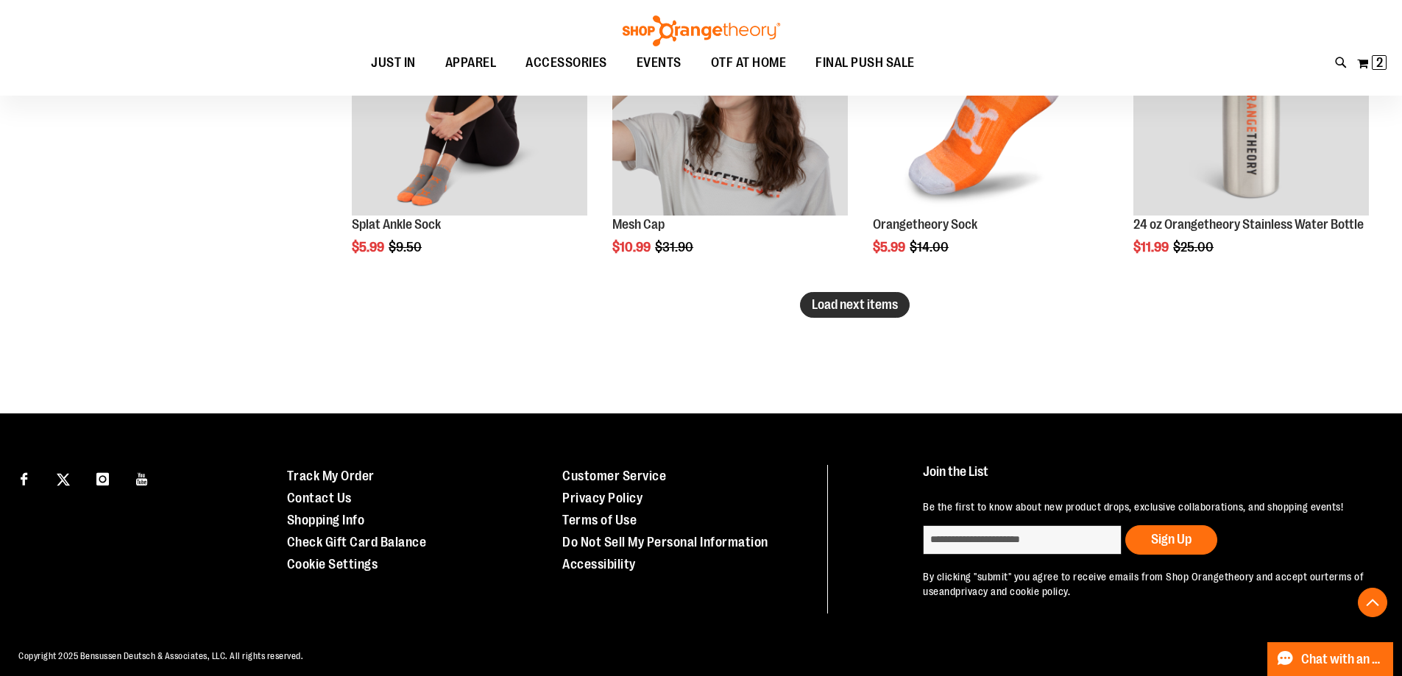
click at [842, 297] on button "Load next items" at bounding box center [855, 305] width 110 height 26
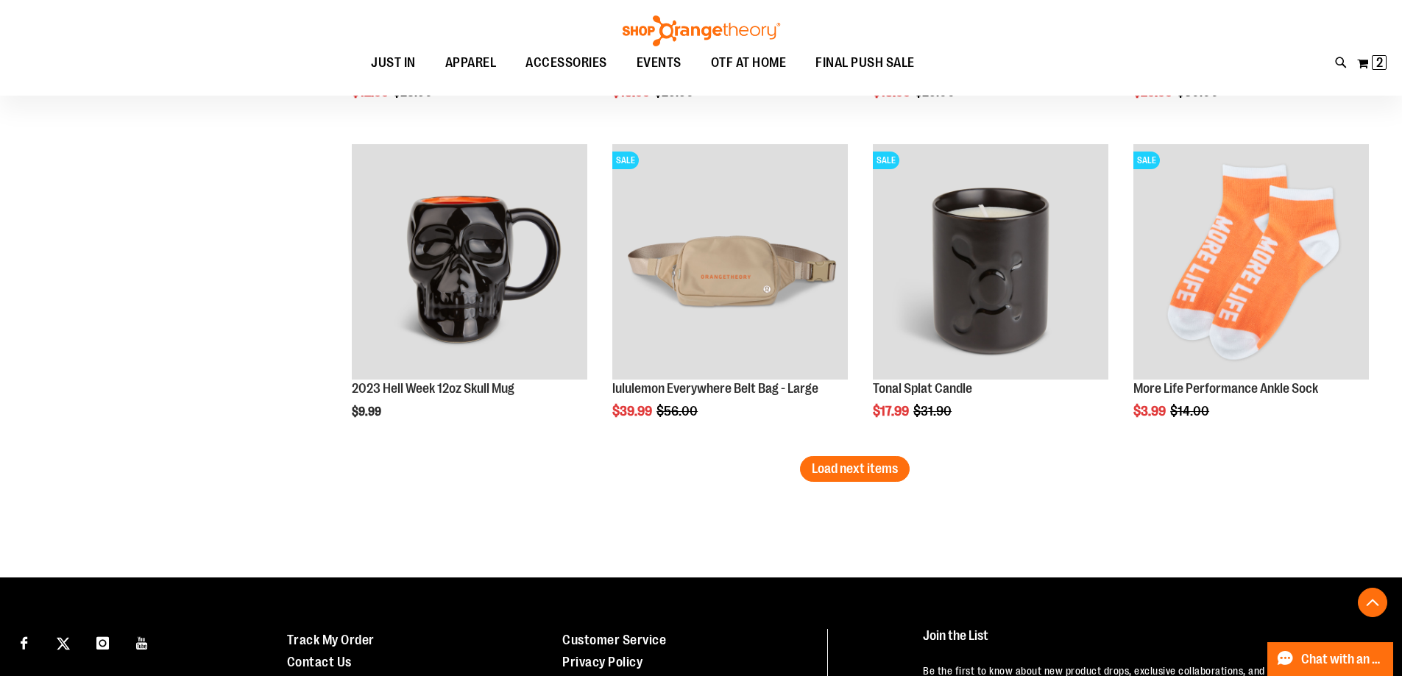
scroll to position [3682, 0]
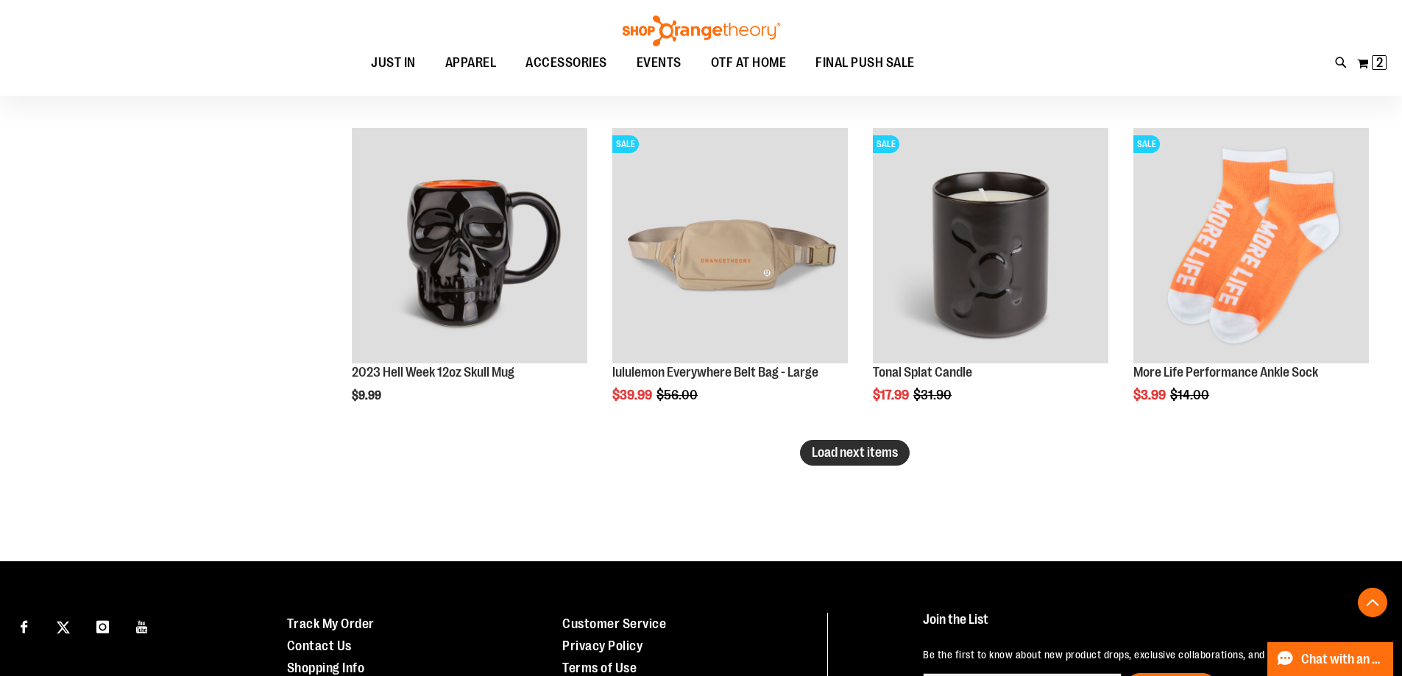
click at [835, 450] on span "Load next items" at bounding box center [855, 452] width 86 height 15
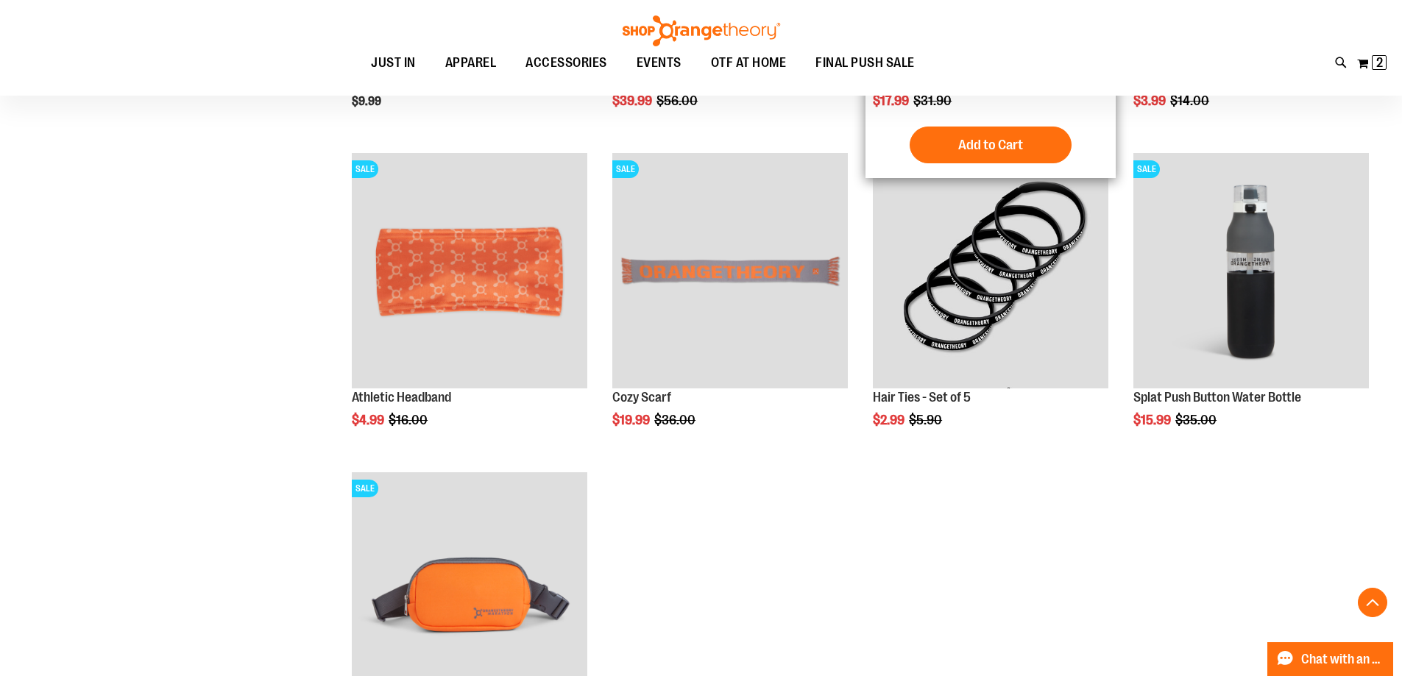
scroll to position [4271, 0]
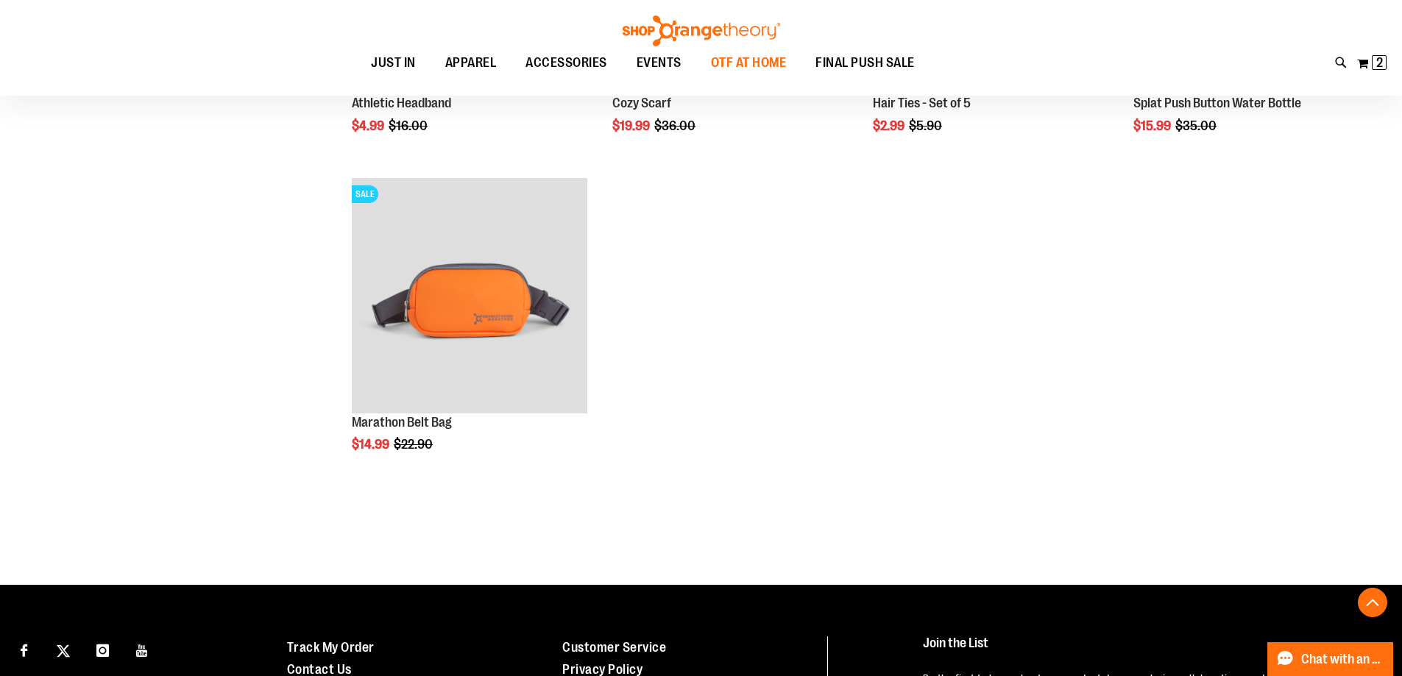
click at [774, 57] on span "OTF AT HOME" at bounding box center [749, 62] width 76 height 33
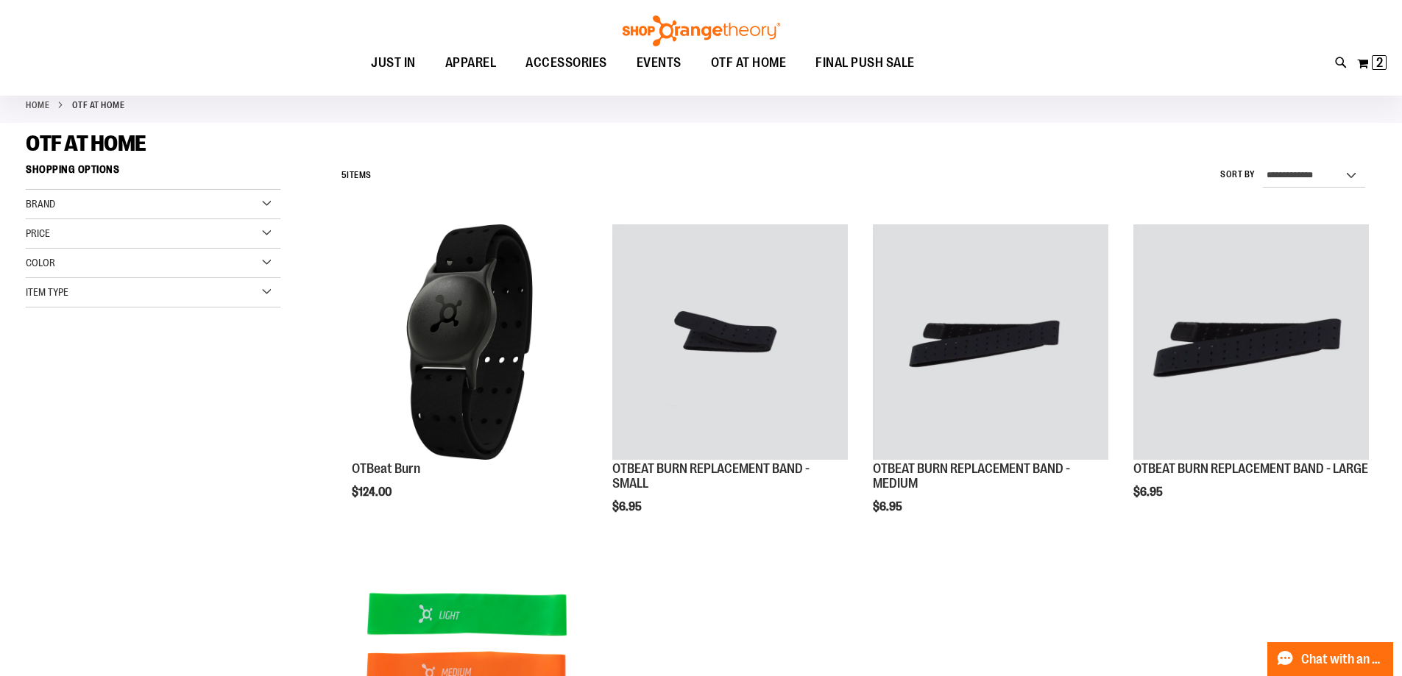
scroll to position [73, 0]
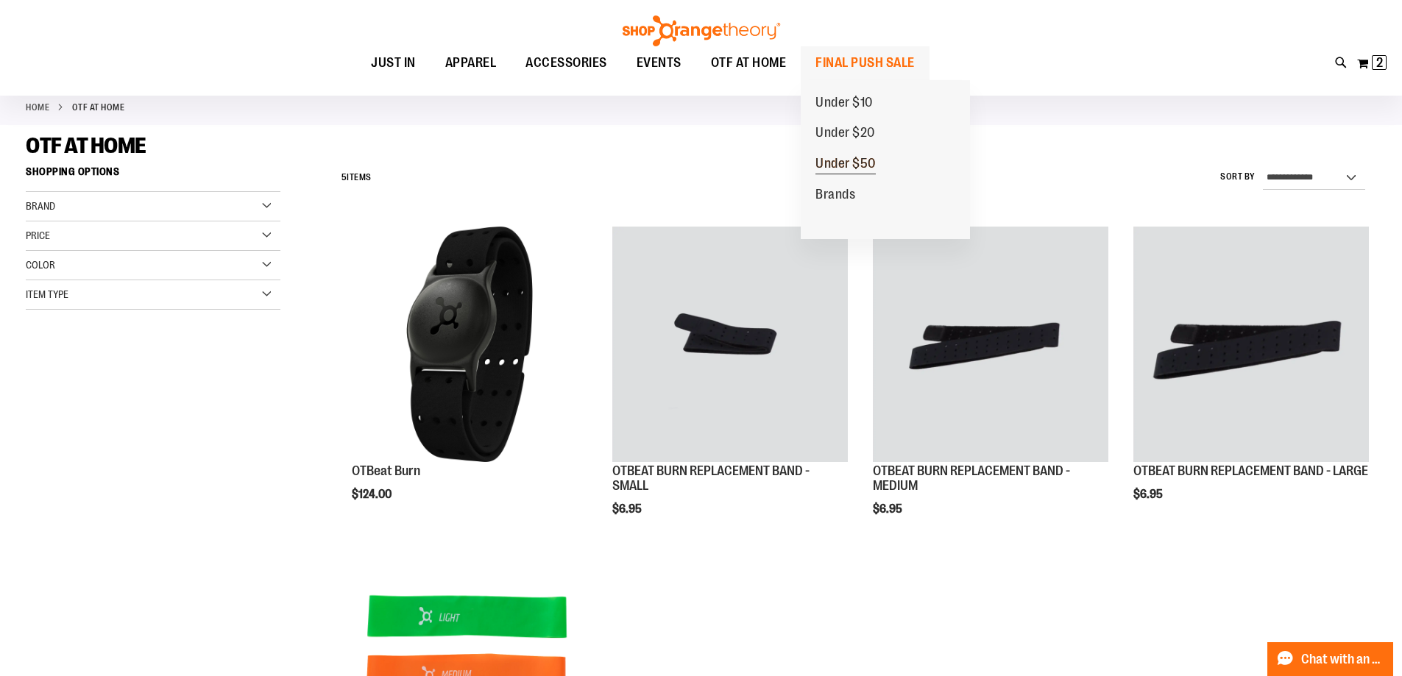
click at [843, 160] on span "Under $50" at bounding box center [845, 165] width 60 height 18
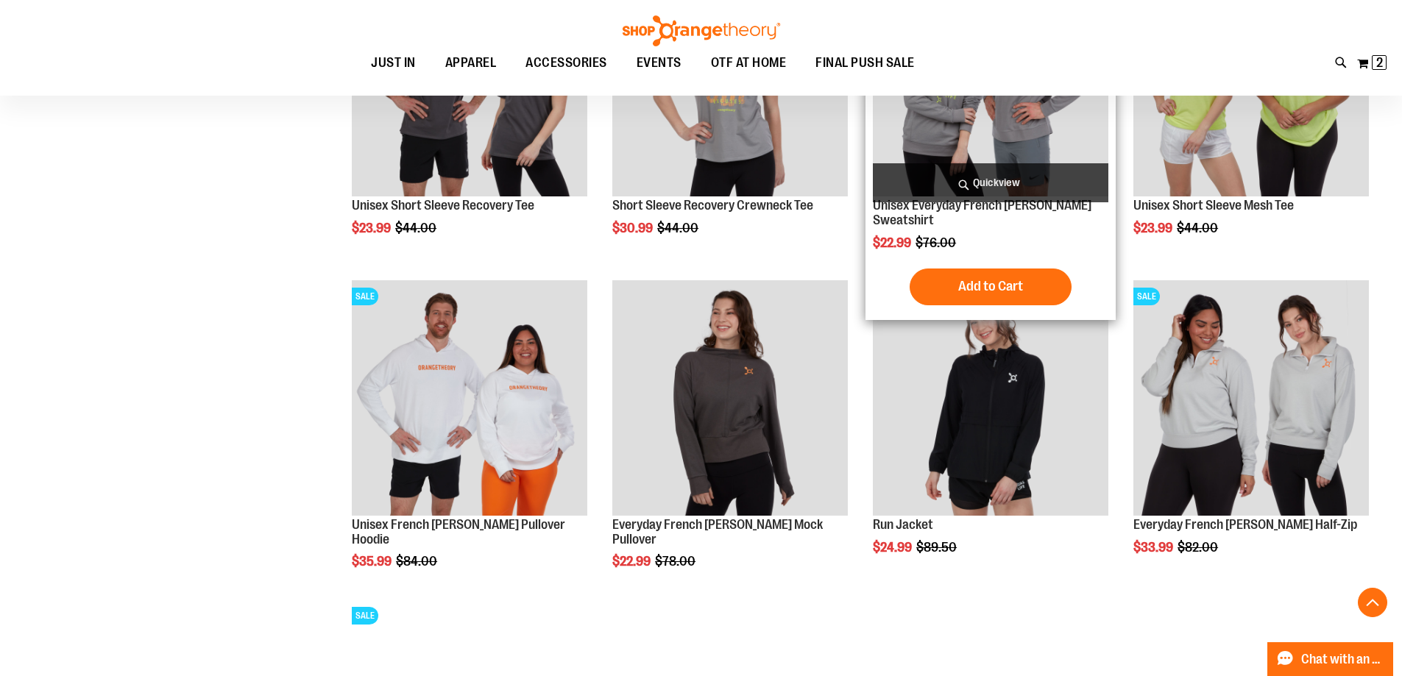
scroll to position [2354, 0]
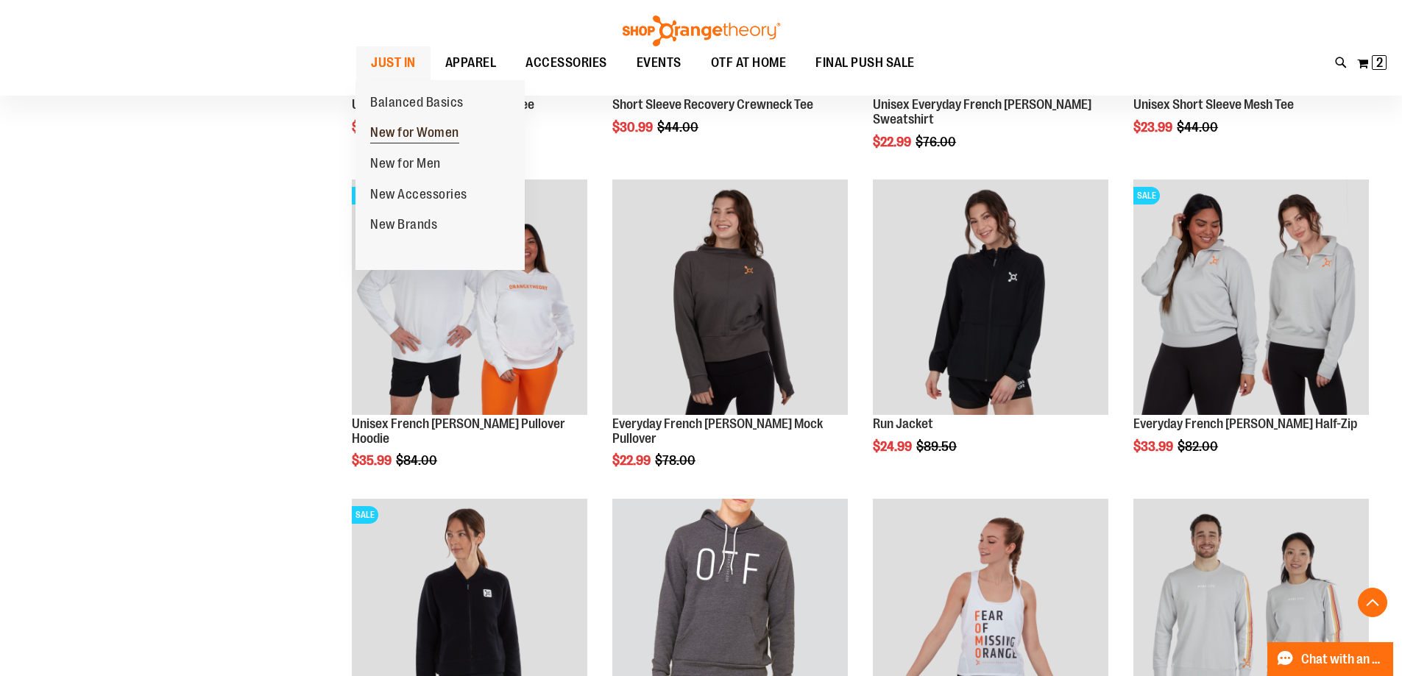
click at [415, 130] on span "New for Women" at bounding box center [414, 134] width 89 height 18
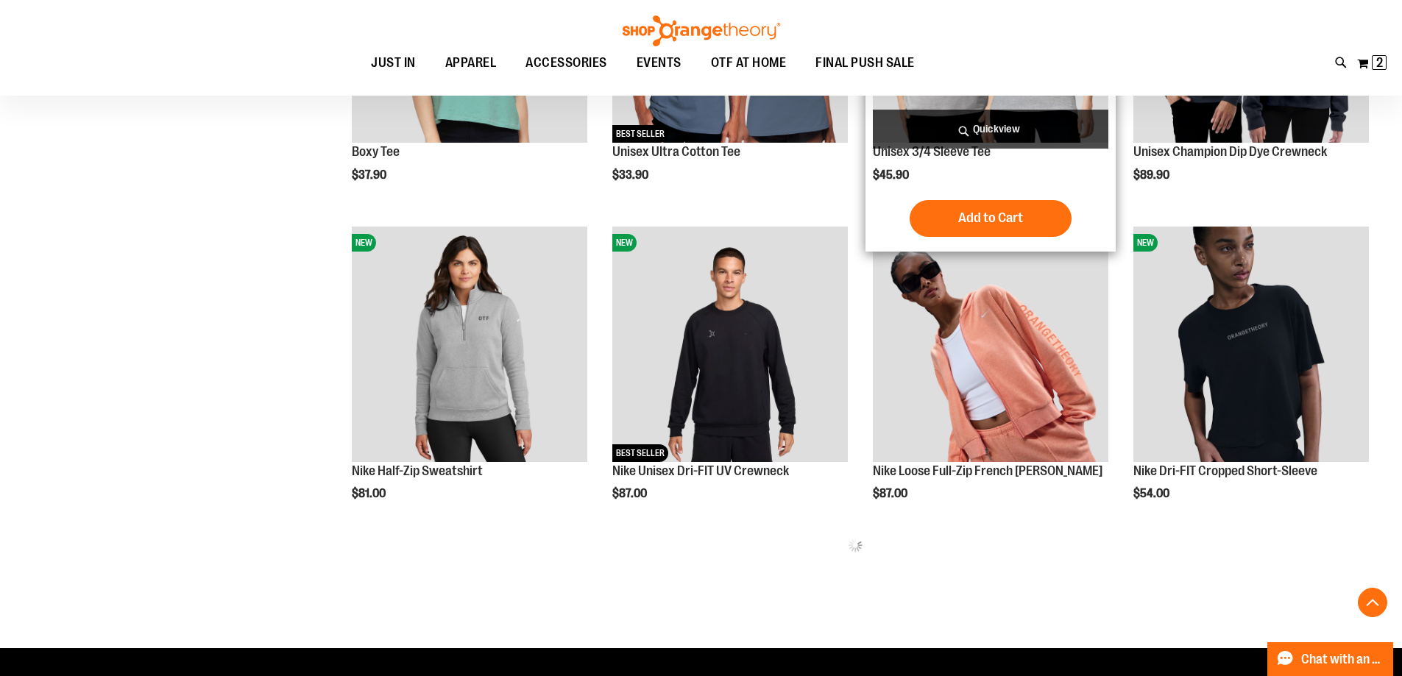
scroll to position [809, 0]
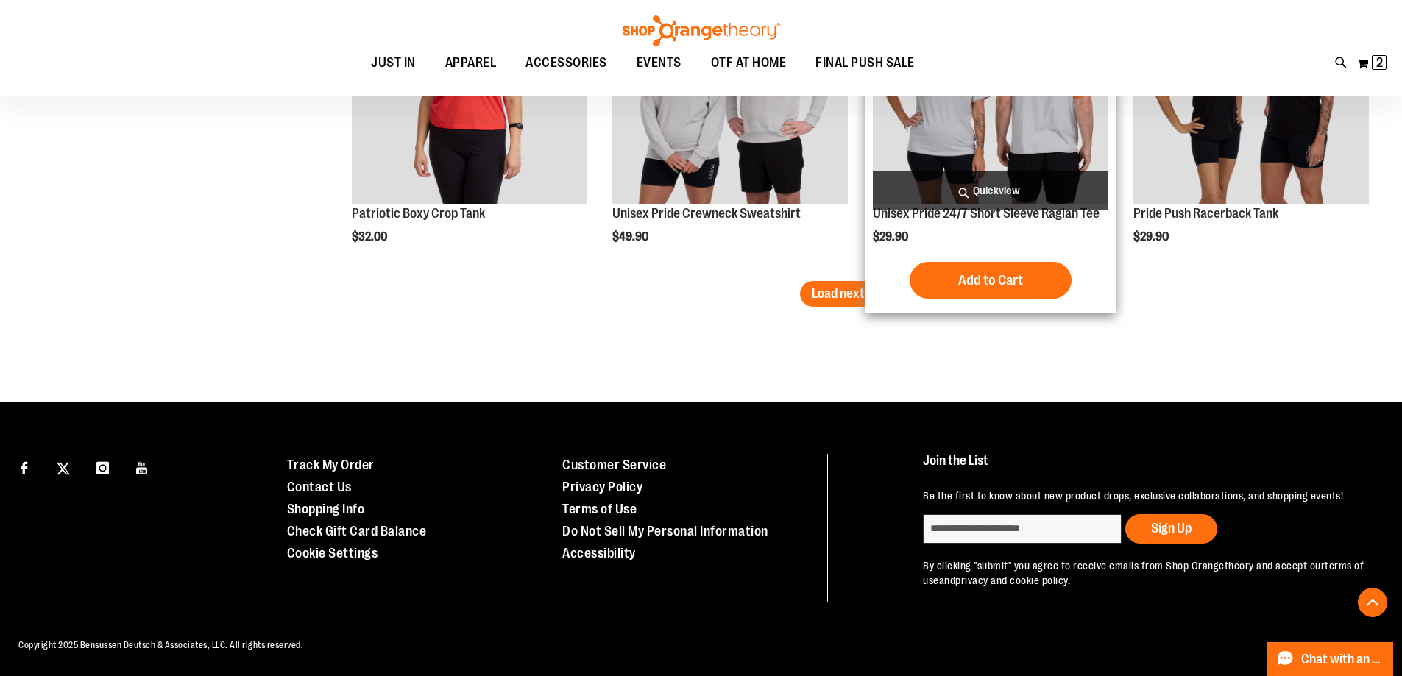
scroll to position [2884, 0]
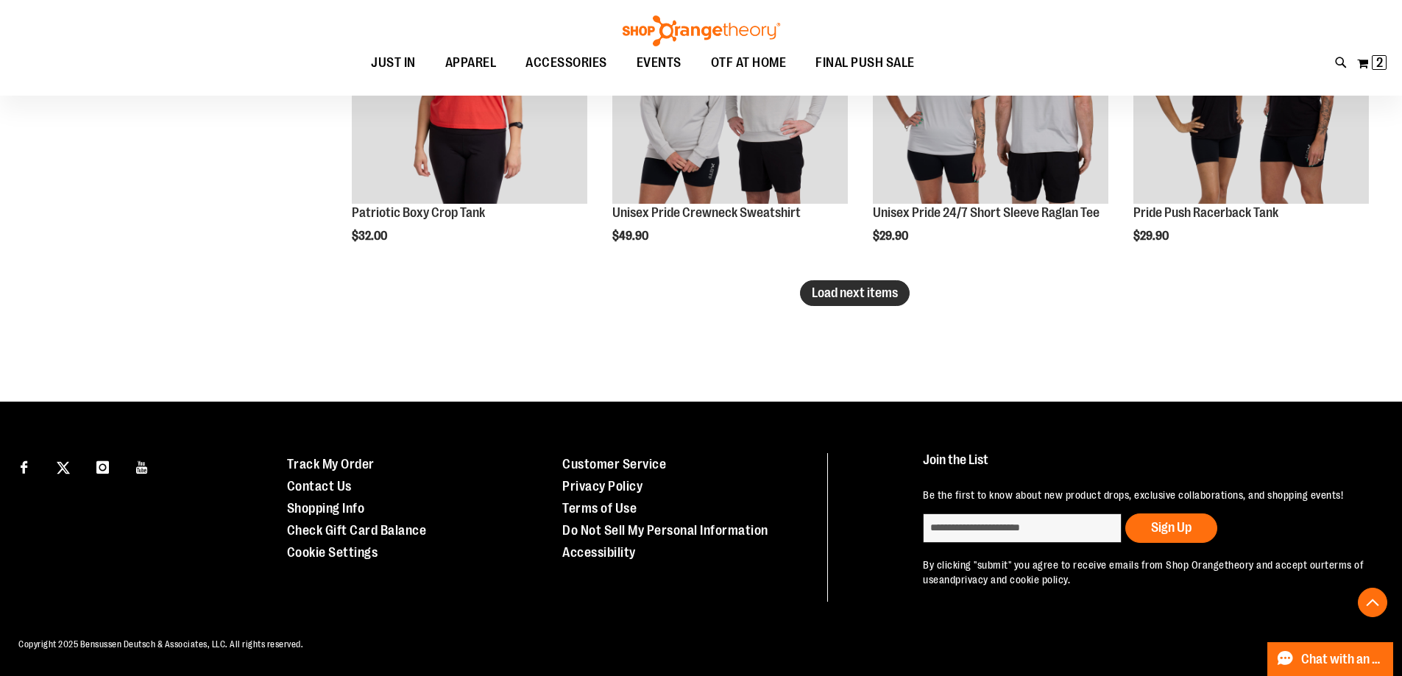
click at [852, 302] on button "Load next items" at bounding box center [855, 293] width 110 height 26
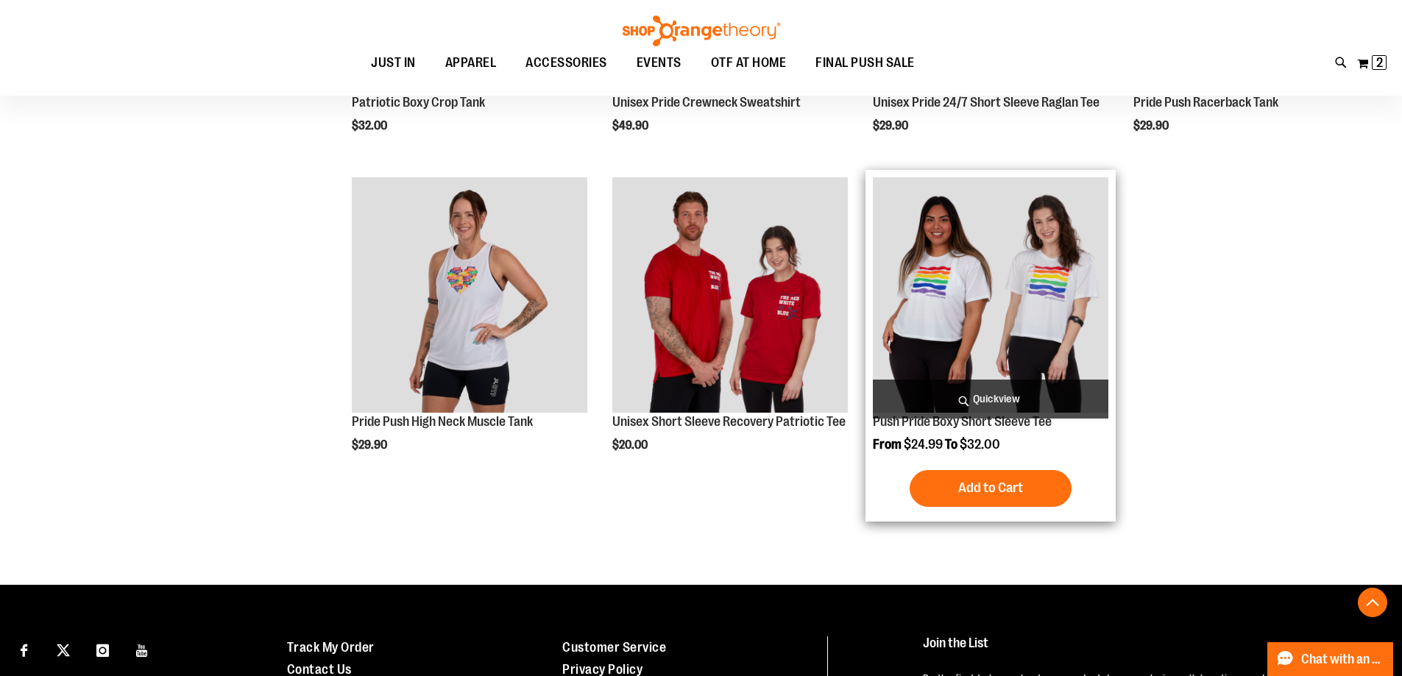
scroll to position [3178, 0]
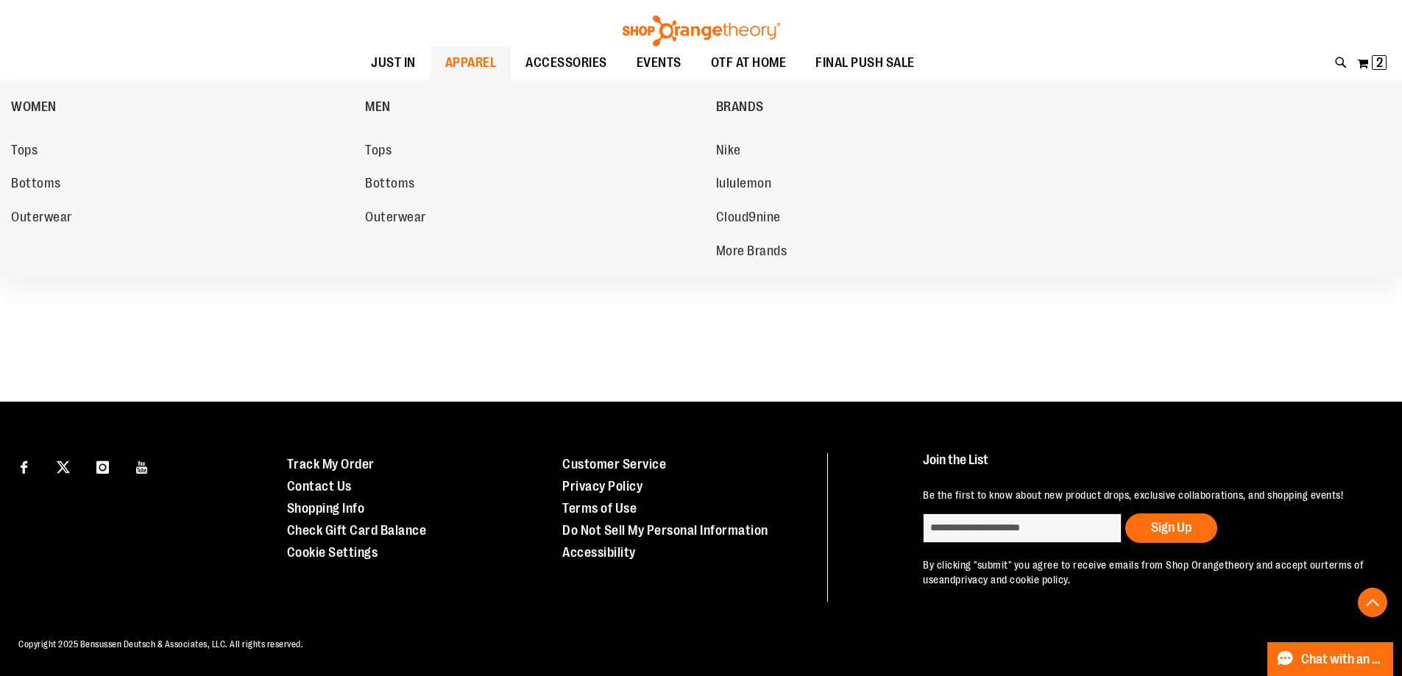
click at [9, 181] on div "WOMEN Tops Bottoms Outerwear MEN Tops Bottoms Outerwear BRANDS Nike lululemon C…" at bounding box center [701, 179] width 1402 height 198
click at [24, 183] on span "Bottoms" at bounding box center [36, 185] width 50 height 18
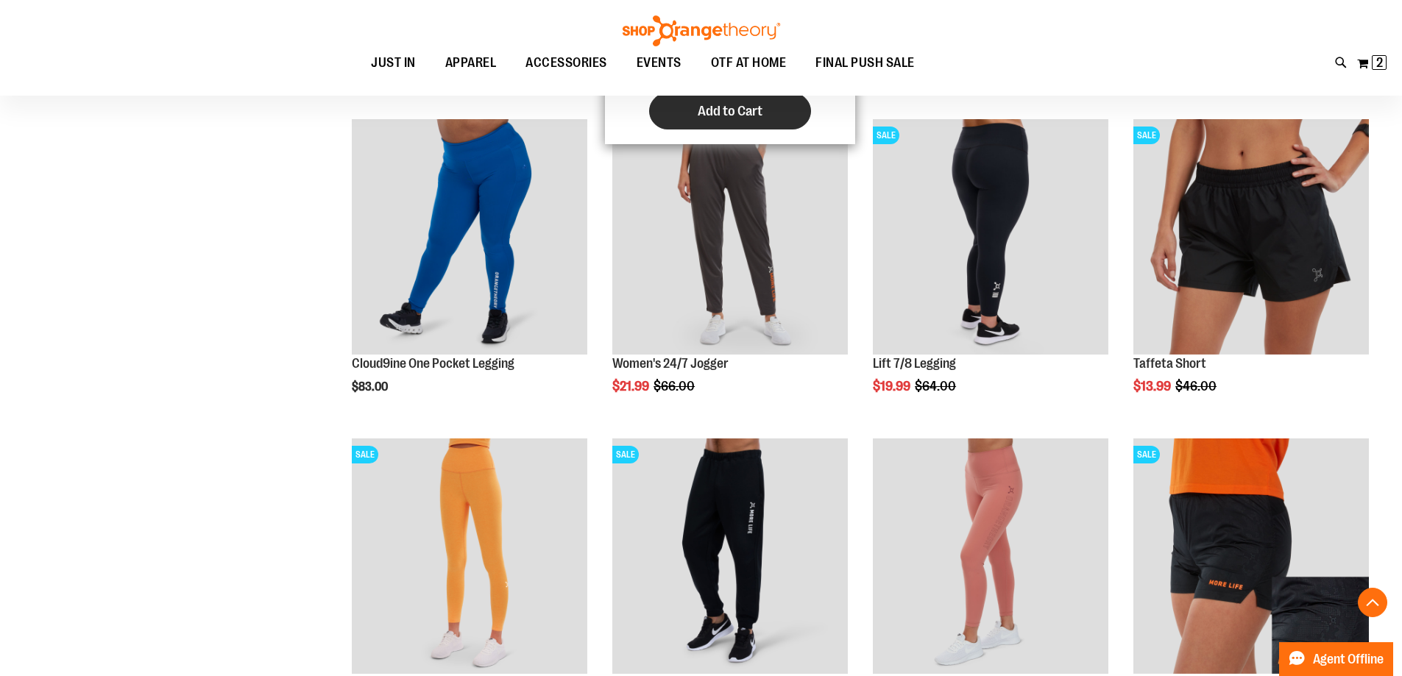
scroll to position [514, 0]
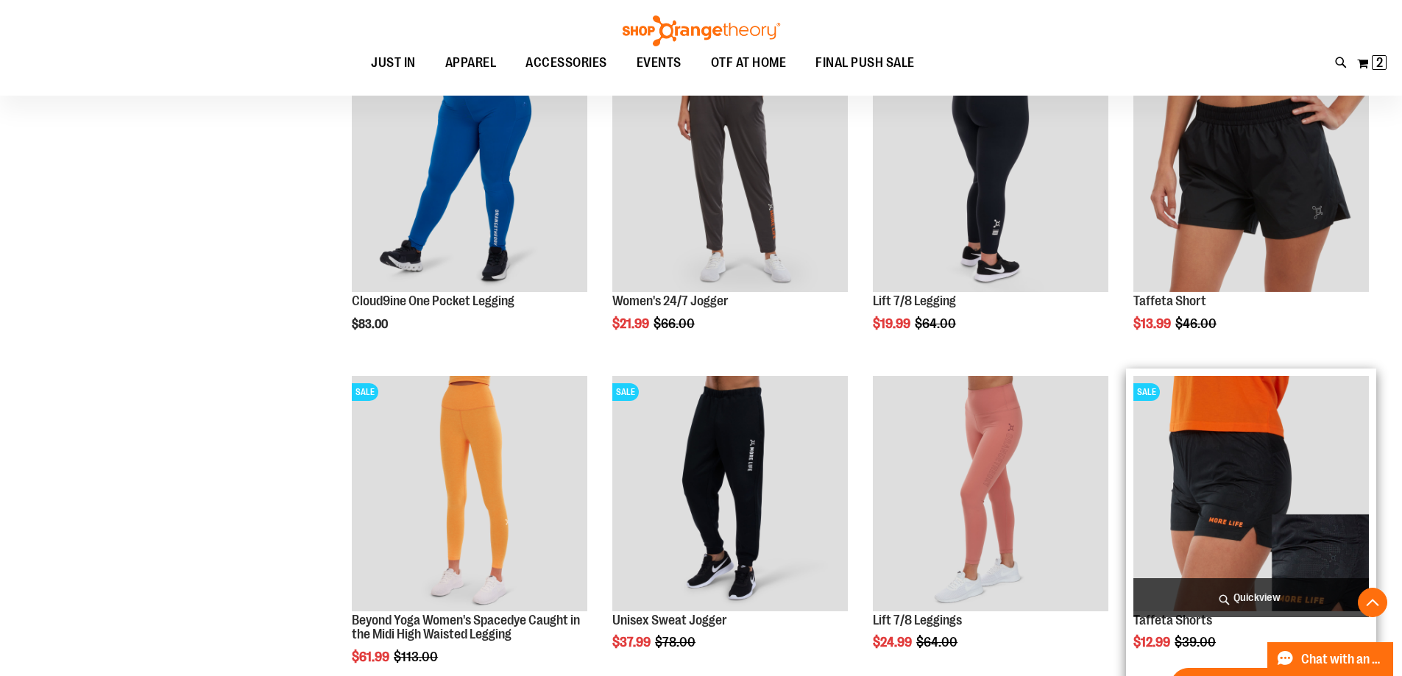
scroll to position [588, 0]
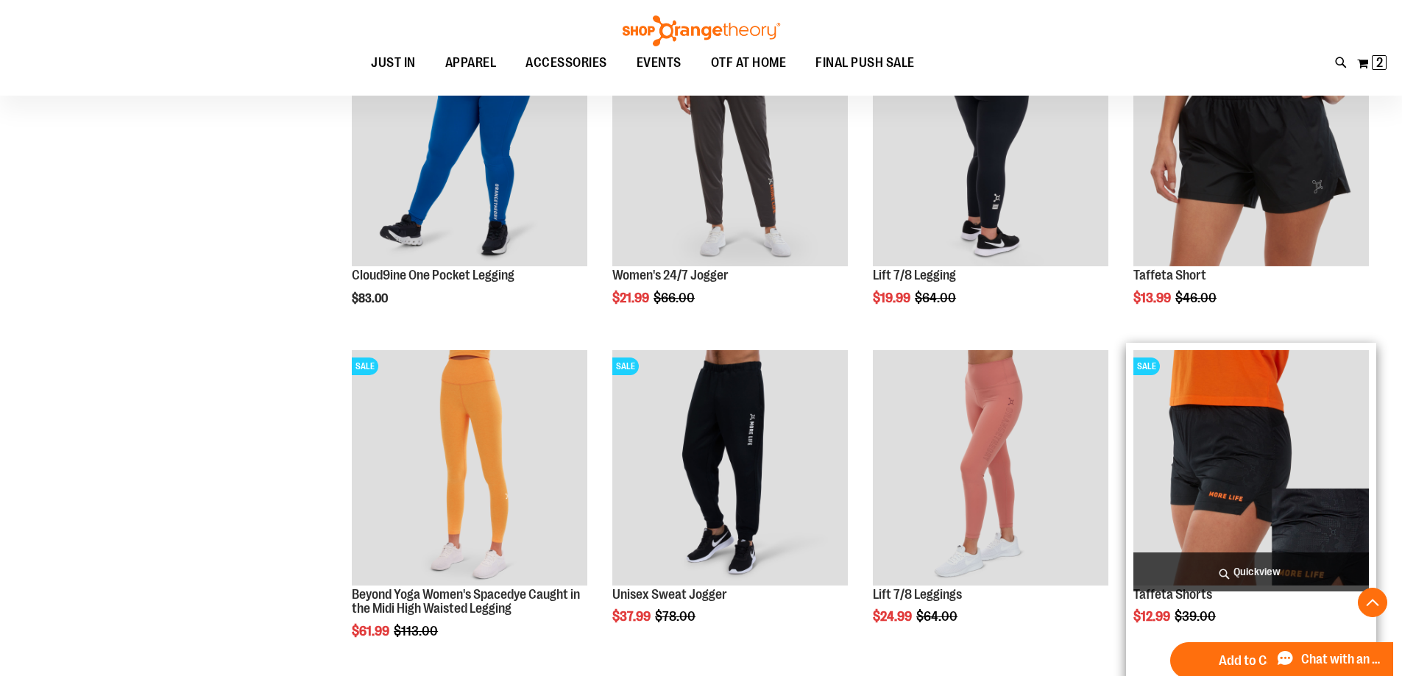
click at [1273, 492] on img "product" at bounding box center [1251, 468] width 236 height 236
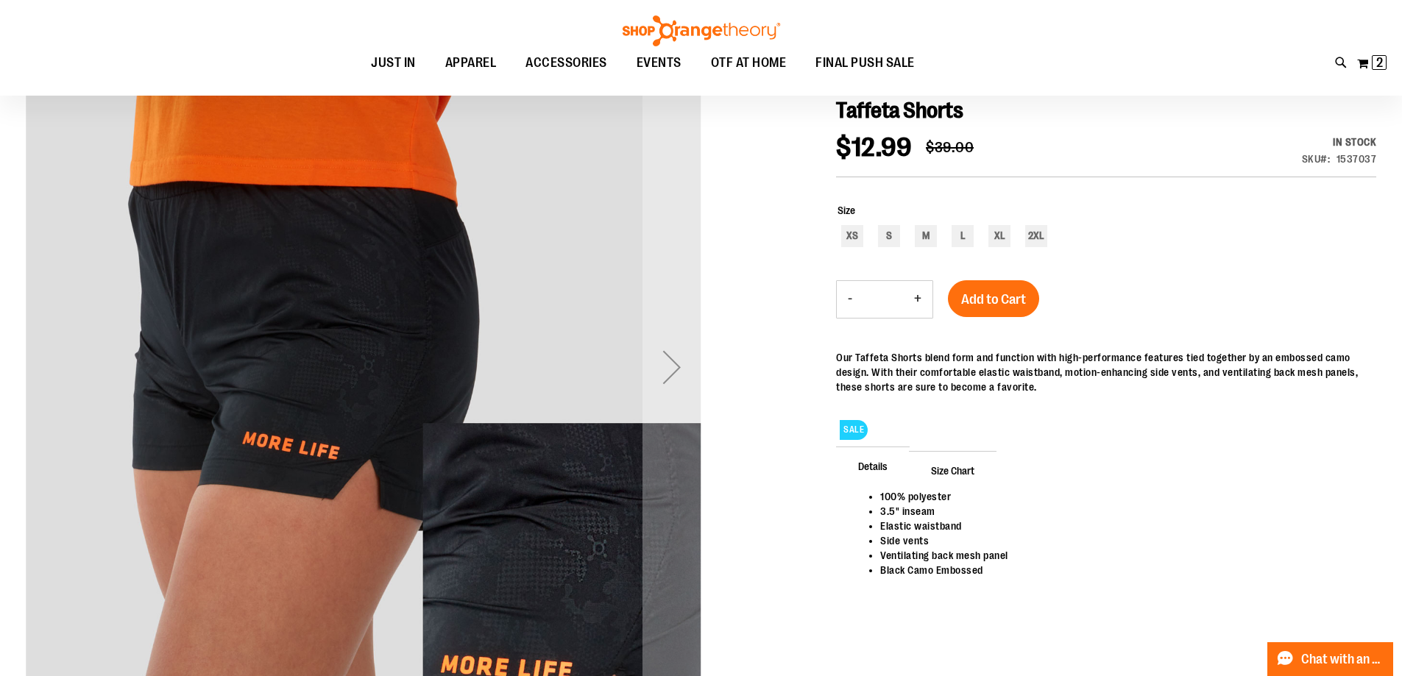
scroll to position [220, 0]
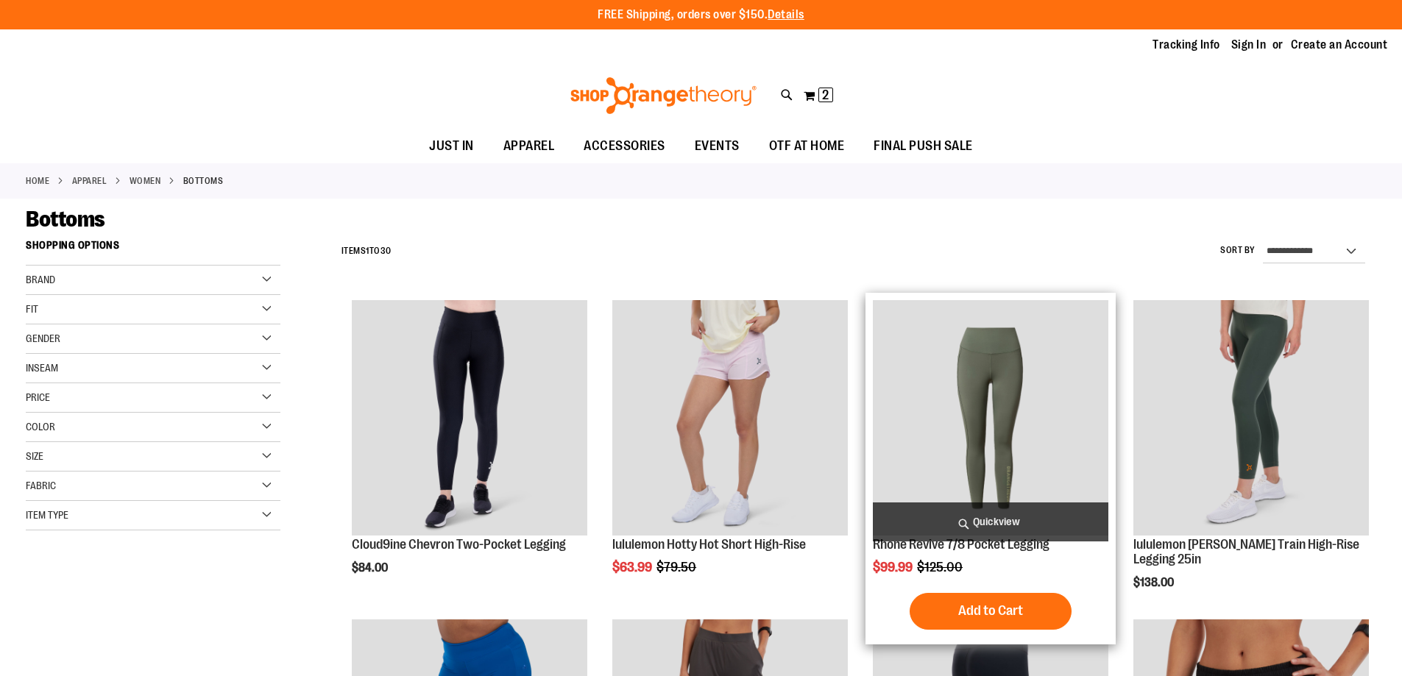
scroll to position [589, 0]
